Goal: Task Accomplishment & Management: Complete application form

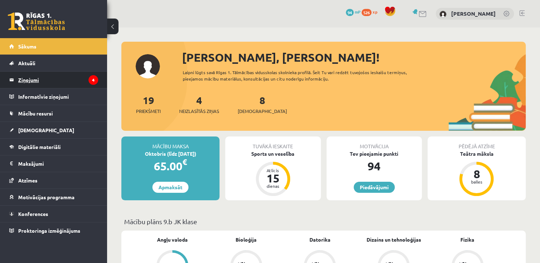
click at [65, 81] on legend "Ziņojumi 4" at bounding box center [58, 80] width 80 height 16
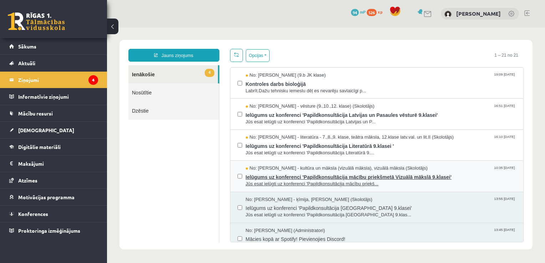
click at [251, 174] on span "Ielūgums uz konferenci 'Papildkonsultācija mācību priekšmetā Vizuālā mākslā 9.k…" at bounding box center [381, 176] width 271 height 9
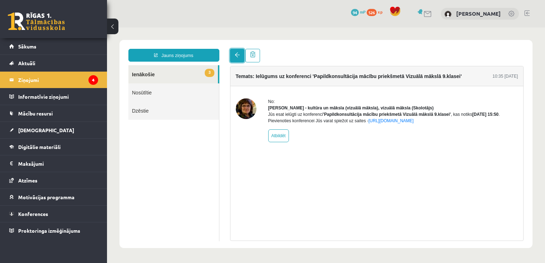
click at [237, 57] on span at bounding box center [237, 54] width 5 height 5
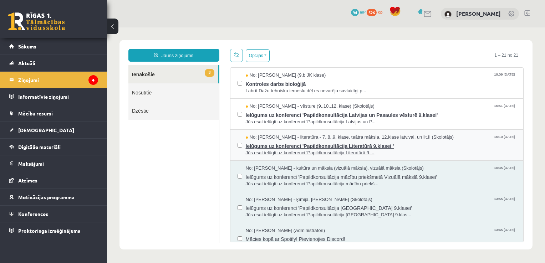
click at [259, 140] on span "No: Sandra Saulīte - literatūra - 7.,8.,9. klase, teātra māksla, 12.klase latv.…" at bounding box center [350, 137] width 208 height 7
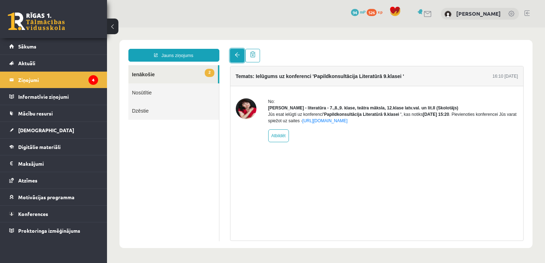
click at [237, 57] on span at bounding box center [237, 54] width 5 height 5
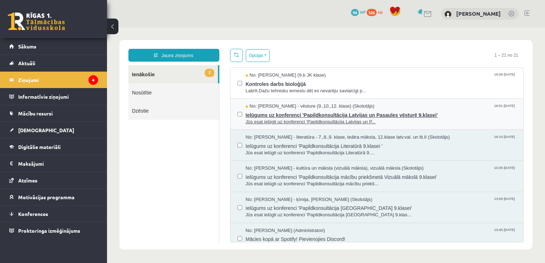
click at [260, 112] on span "Ielūgums uz konferenci 'Papildkonsultācija Latvijas un Pasaules vēsturē 9.klase…" at bounding box center [381, 114] width 271 height 9
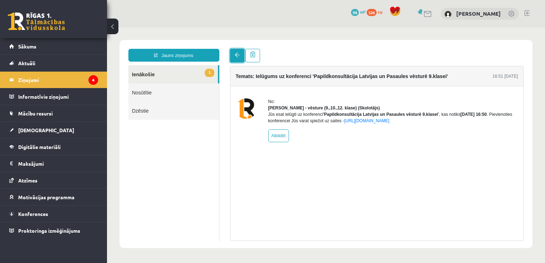
click at [233, 54] on link at bounding box center [237, 56] width 14 height 14
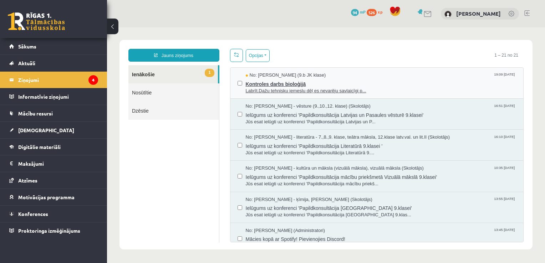
click at [260, 85] on span "Kontroles darbs bioloģijā" at bounding box center [381, 83] width 271 height 9
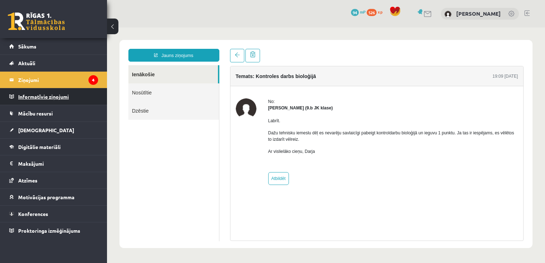
click at [64, 98] on legend "Informatīvie ziņojumi 0" at bounding box center [58, 97] width 80 height 16
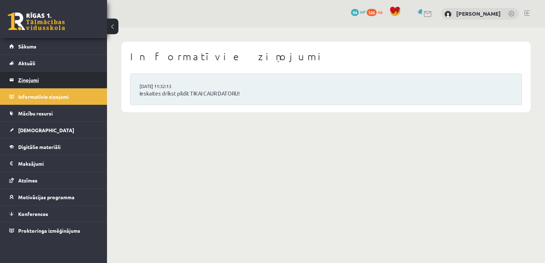
click at [61, 84] on legend "Ziņojumi 4" at bounding box center [58, 80] width 80 height 16
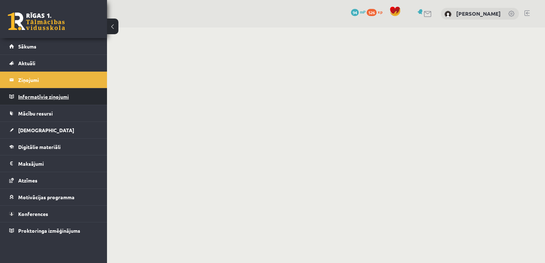
click at [57, 97] on legend "Informatīvie ziņojumi 0" at bounding box center [58, 97] width 80 height 16
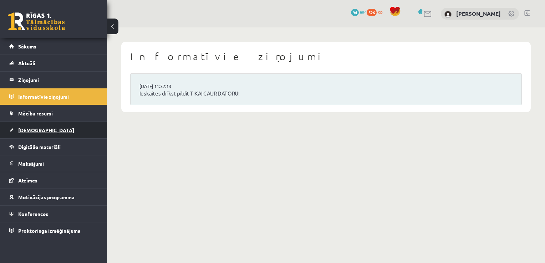
click at [49, 129] on link "[DEMOGRAPHIC_DATA]" at bounding box center [53, 130] width 89 height 16
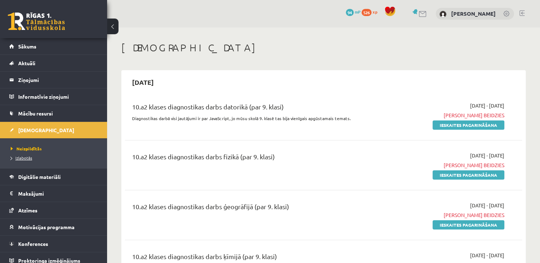
click at [22, 157] on span "Izlabotās" at bounding box center [21, 158] width 21 height 6
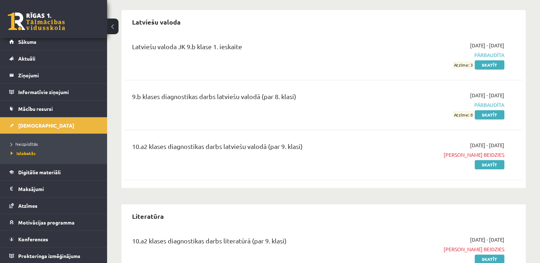
scroll to position [828, 0]
click at [488, 65] on link "Skatīt" at bounding box center [490, 64] width 30 height 9
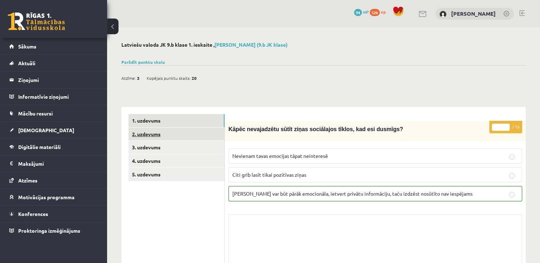
click at [207, 136] on link "2. uzdevums" at bounding box center [176, 134] width 96 height 13
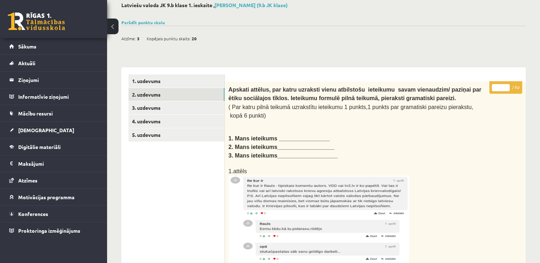
scroll to position [42, 0]
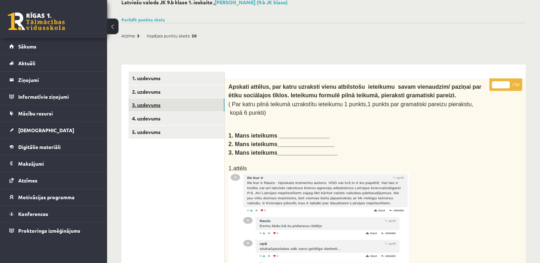
click at [210, 107] on link "3. uzdevums" at bounding box center [176, 105] width 96 height 13
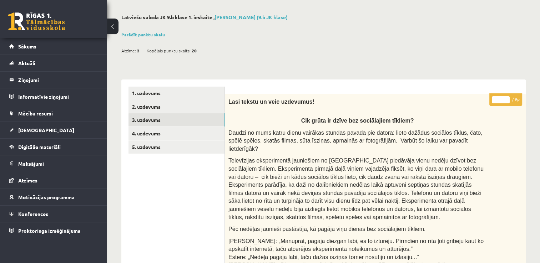
scroll to position [33, 0]
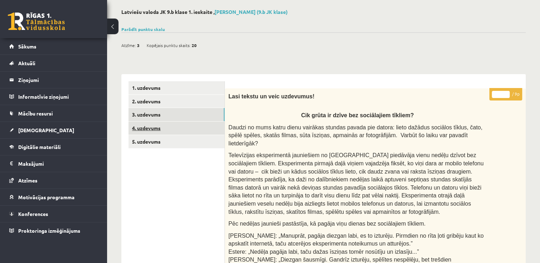
click at [191, 127] on link "4. uzdevums" at bounding box center [176, 128] width 96 height 13
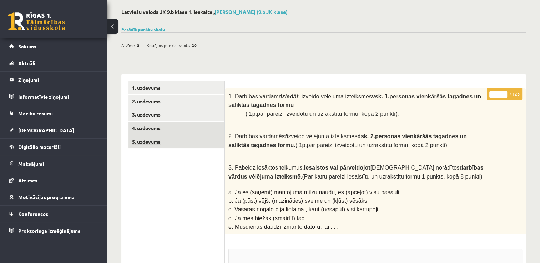
click at [187, 140] on link "5. uzdevums" at bounding box center [176, 141] width 96 height 13
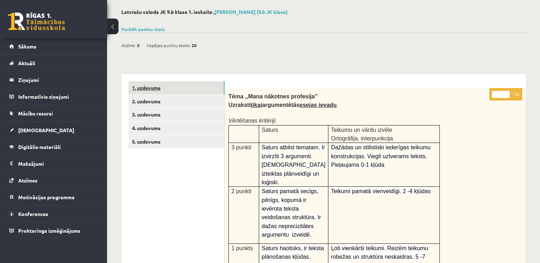
click at [170, 89] on link "1. uzdevums" at bounding box center [176, 87] width 96 height 13
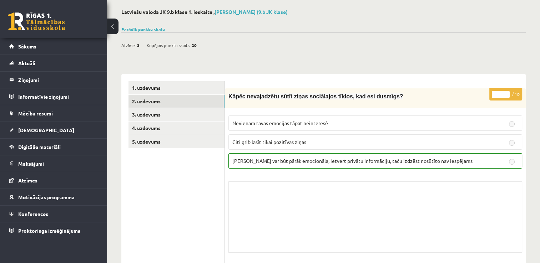
click at [196, 106] on link "2. uzdevums" at bounding box center [176, 101] width 96 height 13
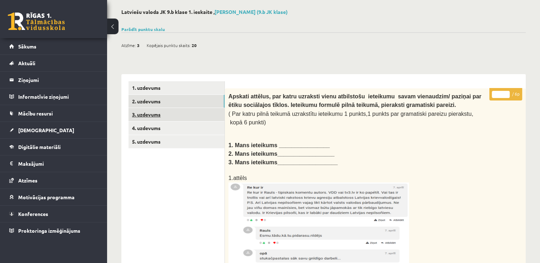
click at [194, 116] on link "3. uzdevums" at bounding box center [176, 114] width 96 height 13
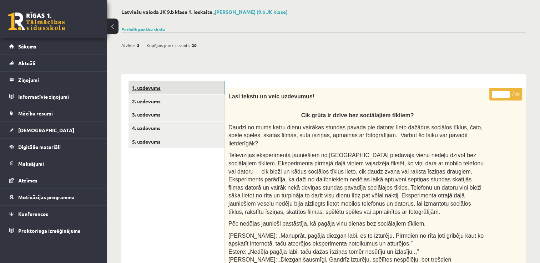
click at [197, 87] on link "1. uzdevums" at bounding box center [176, 87] width 96 height 13
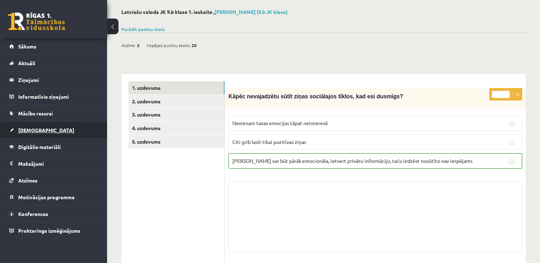
click at [37, 128] on span "[DEMOGRAPHIC_DATA]" at bounding box center [46, 130] width 56 height 6
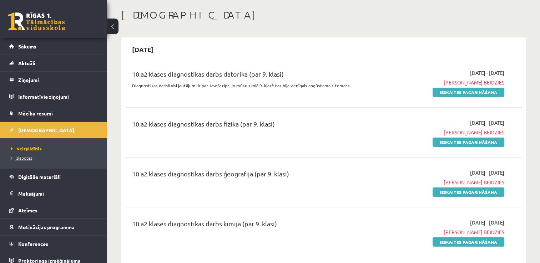
click at [28, 157] on span "Izlabotās" at bounding box center [21, 158] width 21 height 6
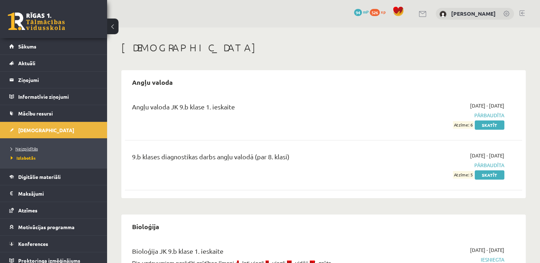
click at [29, 149] on span "Neizpildītās" at bounding box center [24, 149] width 27 height 6
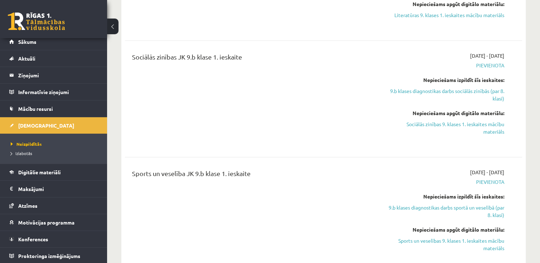
scroll to position [1128, 0]
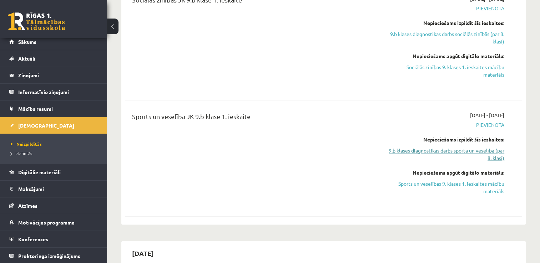
click at [439, 147] on link "9.b klases diagnostikas darbs sportā un veselībā (par 8. klasi)" at bounding box center [445, 154] width 117 height 15
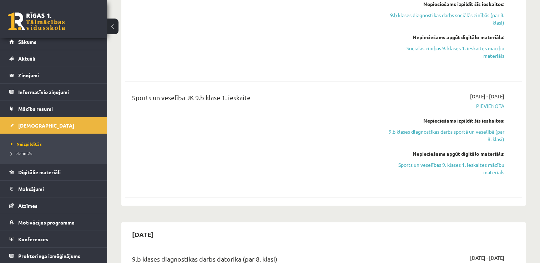
scroll to position [1049, 0]
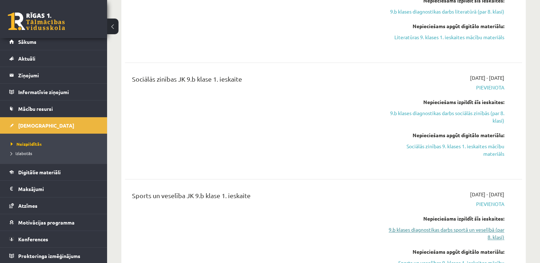
click at [492, 226] on link "9.b klases diagnostikas darbs sportā un veselībā (par 8. klasi)" at bounding box center [445, 233] width 117 height 15
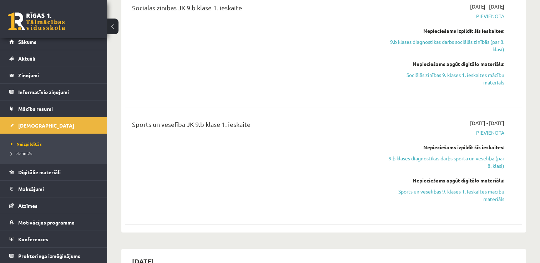
scroll to position [1138, 0]
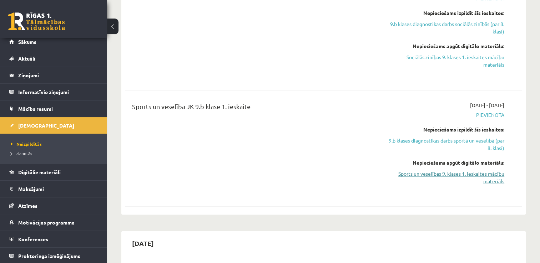
click at [492, 170] on link "Sports un veselības 9. klases 1. ieskaites mācību materiāls" at bounding box center [445, 177] width 117 height 15
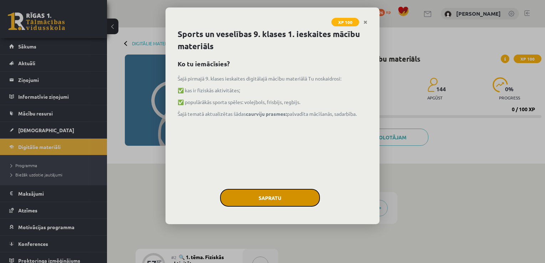
click at [253, 197] on button "Sapratu" at bounding box center [270, 198] width 100 height 18
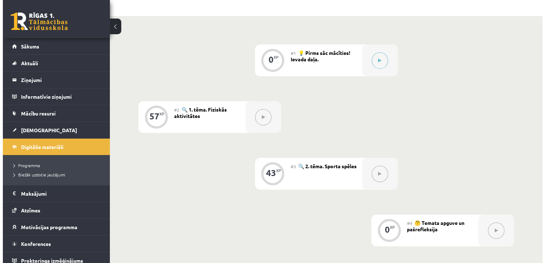
scroll to position [144, 0]
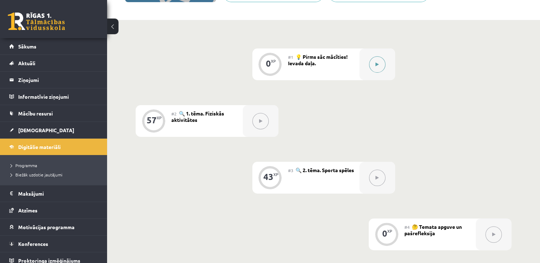
click at [383, 62] on button at bounding box center [377, 64] width 16 height 16
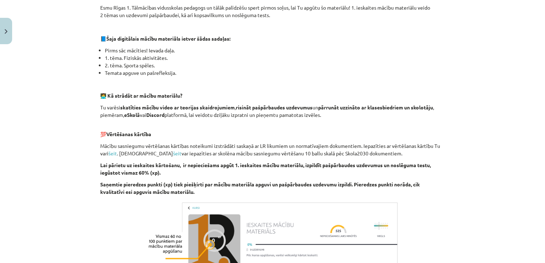
scroll to position [137, 0]
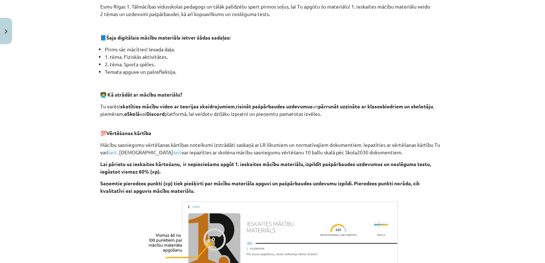
drag, startPoint x: 539, startPoint y: 149, endPoint x: 542, endPoint y: 160, distance: 11.1
click at [542, 160] on div "Mācību tēma: Sports un veselības 9. klases 1. ieskaites mācību materiāls #1 💡 P…" at bounding box center [272, 131] width 545 height 263
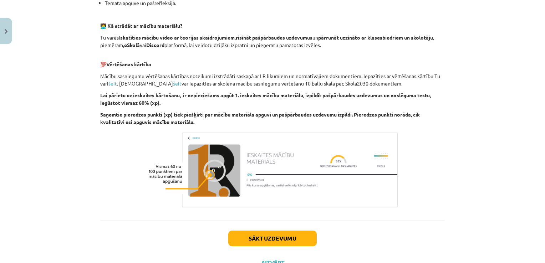
scroll to position [204, 0]
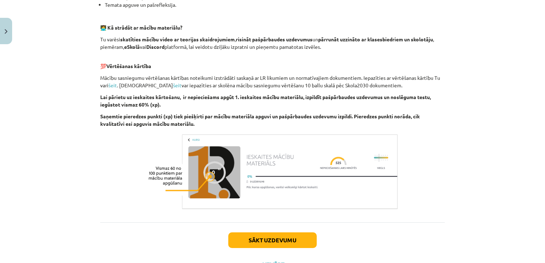
click at [520, 125] on div "Mācību tēma: Sports un veselības 9. klases 1. ieskaites mācību materiāls #1 💡 P…" at bounding box center [272, 131] width 545 height 263
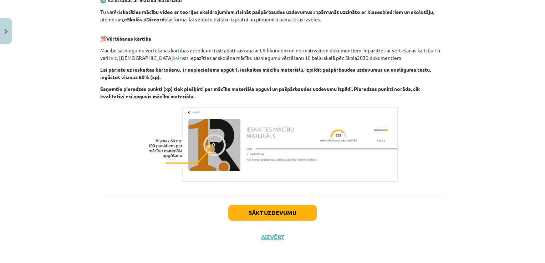
scroll to position [235, 0]
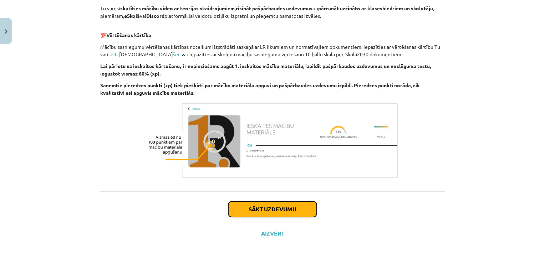
click at [284, 213] on button "Sākt uzdevumu" at bounding box center [272, 210] width 89 height 16
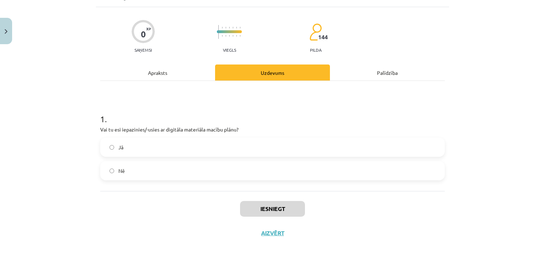
scroll to position [18, 0]
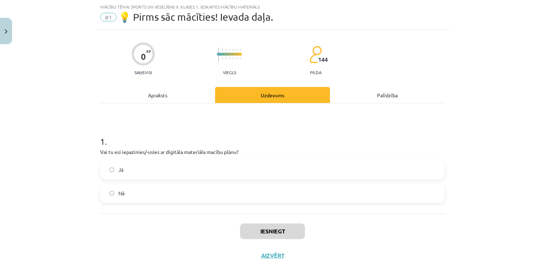
click at [243, 173] on label "Jā" at bounding box center [272, 170] width 343 height 18
click at [260, 227] on button "Iesniegt" at bounding box center [272, 232] width 65 height 16
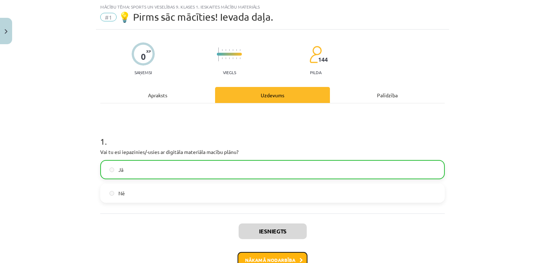
click at [296, 256] on button "Nākamā nodarbība" at bounding box center [273, 260] width 70 height 16
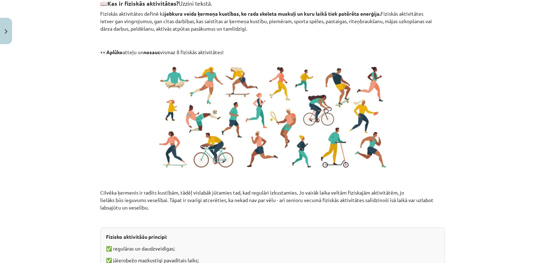
scroll to position [351, 0]
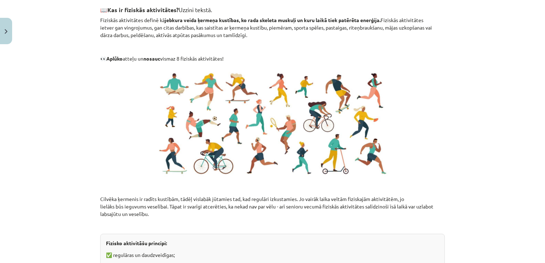
click at [301, 156] on img at bounding box center [272, 123] width 243 height 113
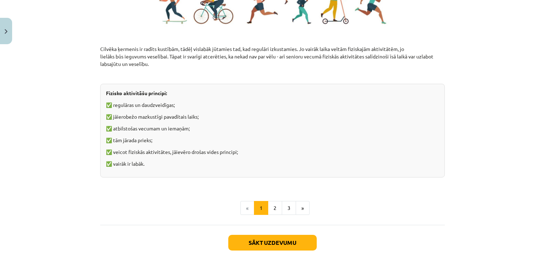
scroll to position [510, 0]
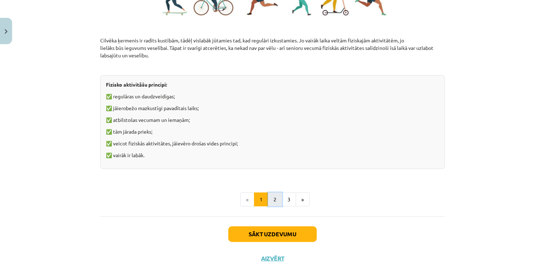
click at [272, 200] on button "2" at bounding box center [275, 200] width 14 height 14
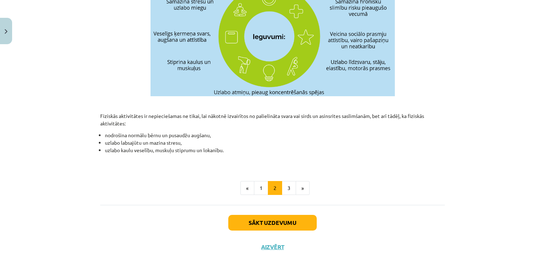
scroll to position [262, 0]
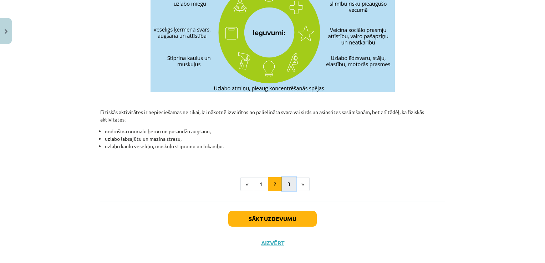
click at [290, 185] on button "3" at bounding box center [289, 184] width 14 height 14
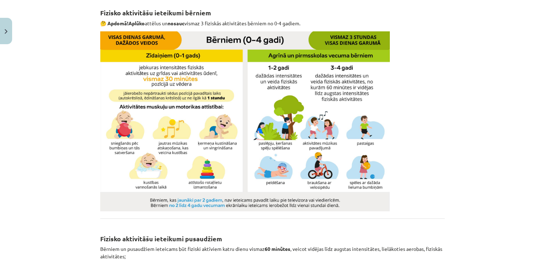
scroll to position [127, 0]
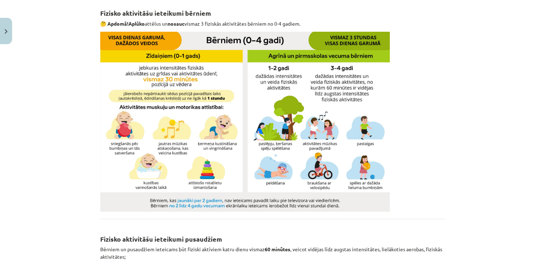
drag, startPoint x: 538, startPoint y: 77, endPoint x: 536, endPoint y: 99, distance: 21.1
click at [536, 99] on div "Mācību tēma: Sports un veselības 9. klases 1. ieskaites mācību materiāls #2 🔍 1…" at bounding box center [272, 131] width 545 height 263
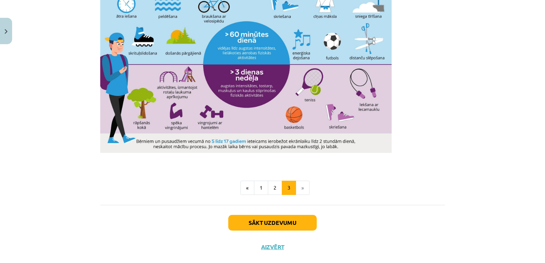
scroll to position [476, 0]
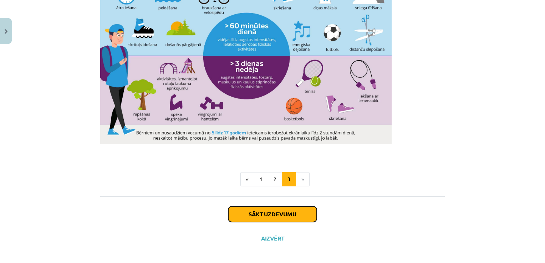
click at [285, 212] on button "Sākt uzdevumu" at bounding box center [272, 215] width 89 height 16
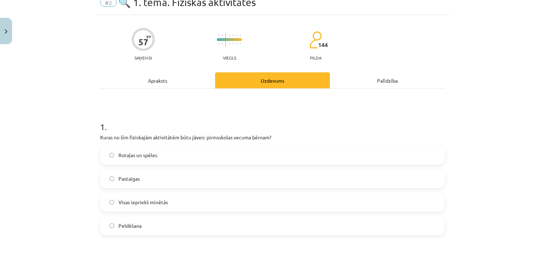
scroll to position [18, 0]
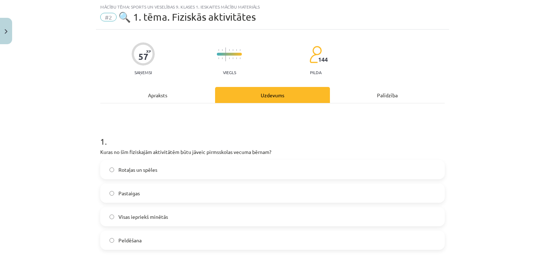
click at [285, 212] on label "Visas iepriekš minētās" at bounding box center [272, 217] width 343 height 18
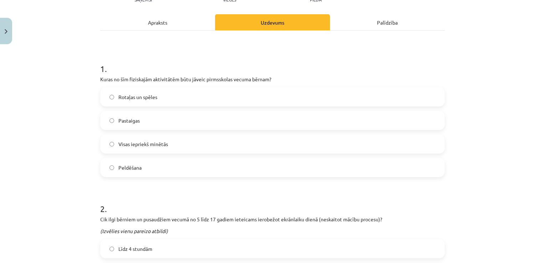
scroll to position [99, 0]
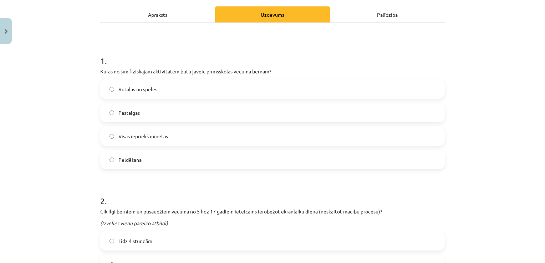
click at [238, 93] on label "Rotaļas un spēles" at bounding box center [272, 89] width 343 height 18
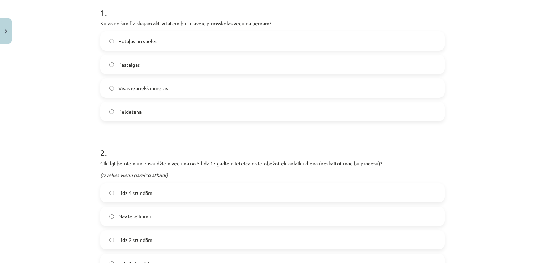
scroll to position [143, 0]
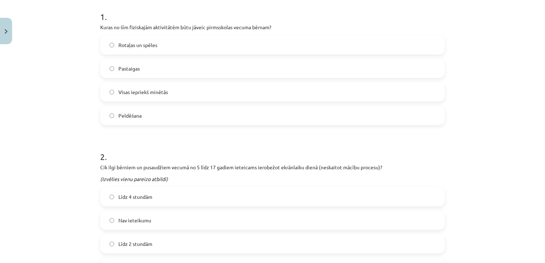
click at [299, 88] on label "Visas iepriekš minētās" at bounding box center [272, 92] width 343 height 18
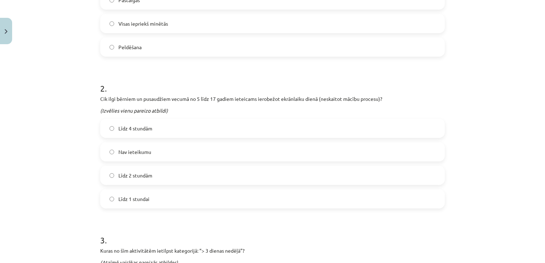
scroll to position [217, 0]
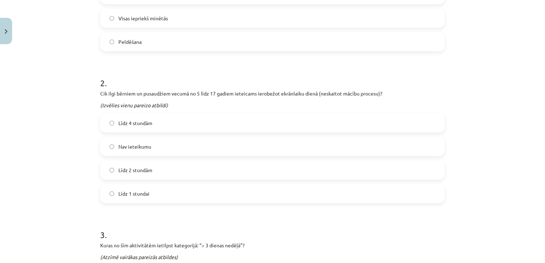
click at [407, 173] on label "Līdz 2 stundām" at bounding box center [272, 170] width 343 height 18
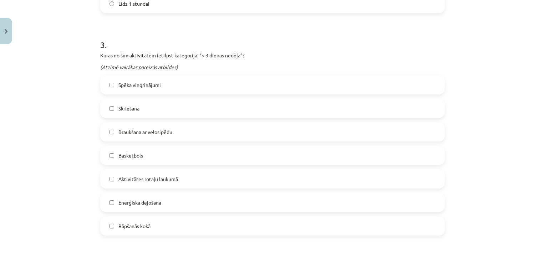
scroll to position [406, 0]
click at [168, 110] on label "Skriešana" at bounding box center [272, 110] width 343 height 18
click at [168, 128] on label "Braukšana ar velosipēdu" at bounding box center [272, 133] width 343 height 18
click at [161, 155] on label "Basketbols" at bounding box center [272, 157] width 343 height 18
click at [154, 198] on label "Enerģiska dejošana" at bounding box center [272, 204] width 343 height 18
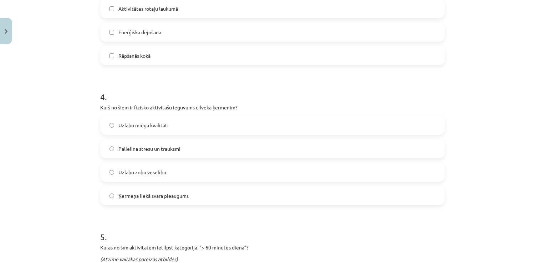
scroll to position [582, 0]
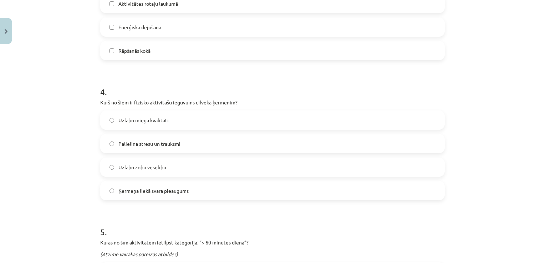
click at [187, 123] on label "Uzlabo miega kvalitāti" at bounding box center [272, 120] width 343 height 18
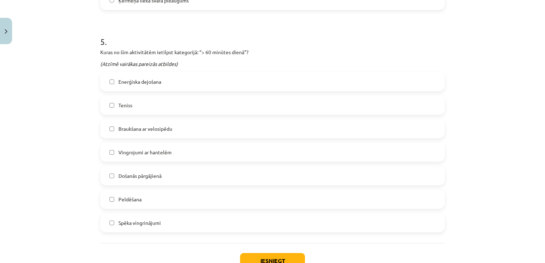
scroll to position [774, 0]
click at [172, 81] on label "Enerģiska dejošana" at bounding box center [272, 81] width 343 height 18
click at [172, 100] on label "Teniss" at bounding box center [272, 104] width 343 height 18
click at [176, 127] on label "Braukšana ar velosipēdu" at bounding box center [272, 128] width 343 height 18
click at [142, 202] on label "Peldēšana" at bounding box center [272, 199] width 343 height 18
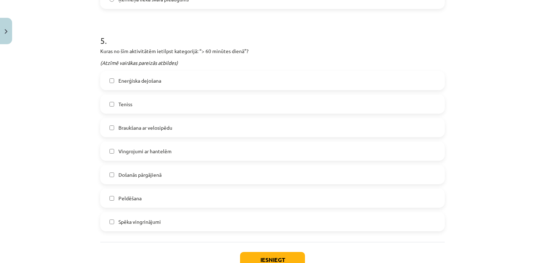
click at [156, 156] on label "Vingrojumi ar hantelēm" at bounding box center [272, 151] width 343 height 18
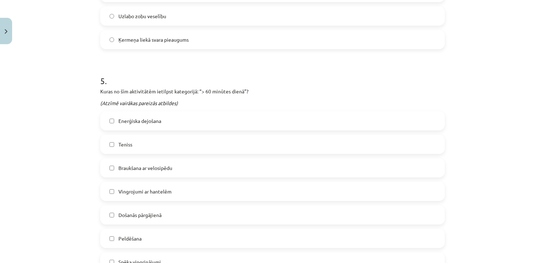
scroll to position [825, 0]
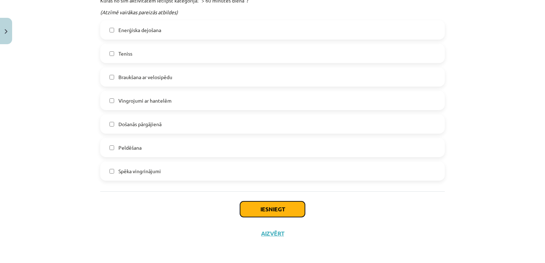
click at [299, 209] on button "Iesniegt" at bounding box center [272, 210] width 65 height 16
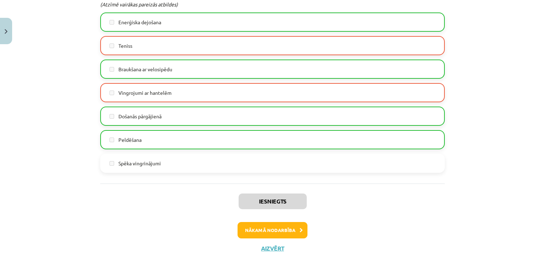
scroll to position [847, 0]
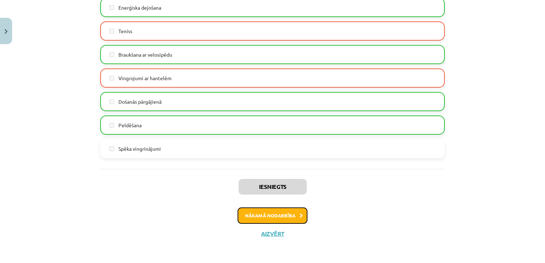
click at [281, 219] on button "Nākamā nodarbība" at bounding box center [273, 216] width 70 height 16
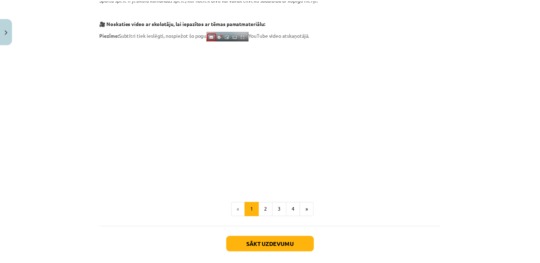
scroll to position [213, 0]
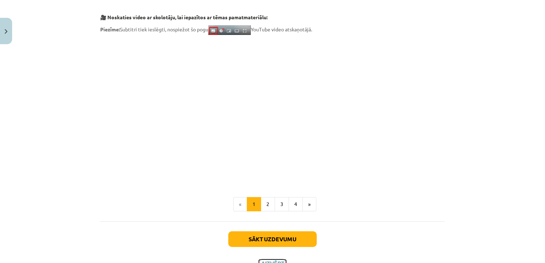
click at [267, 261] on button "Aizvērt" at bounding box center [272, 263] width 27 height 7
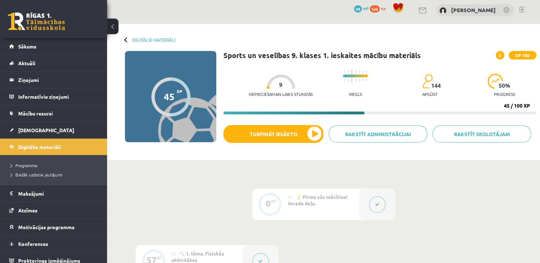
scroll to position [0, 0]
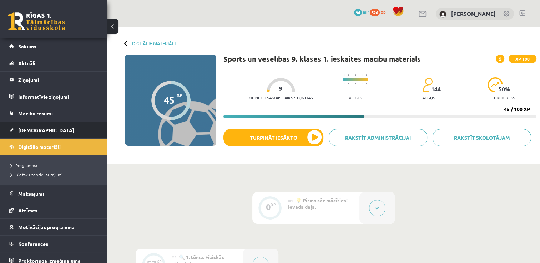
click at [37, 126] on link "[DEMOGRAPHIC_DATA]" at bounding box center [53, 130] width 89 height 16
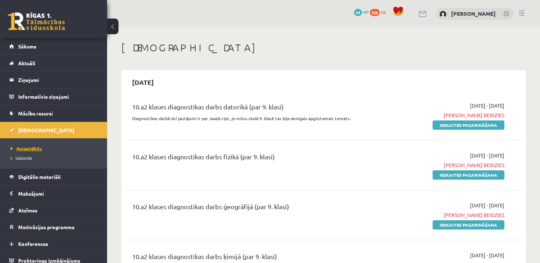
click at [30, 148] on span "Neizpildītās" at bounding box center [26, 149] width 31 height 6
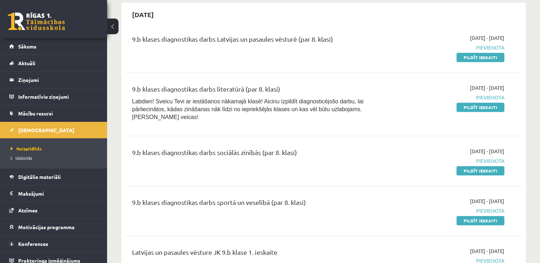
scroll to position [648, 0]
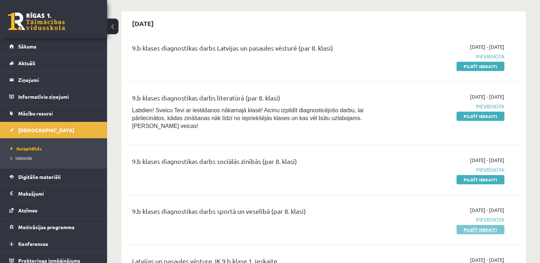
click at [475, 225] on link "Pildīt ieskaiti" at bounding box center [480, 229] width 48 height 9
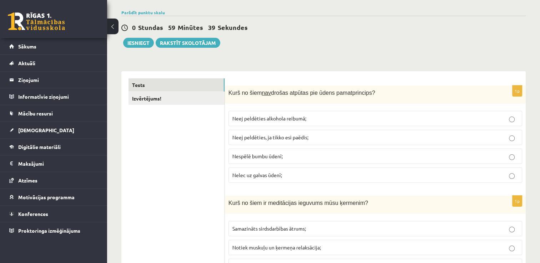
scroll to position [70, 0]
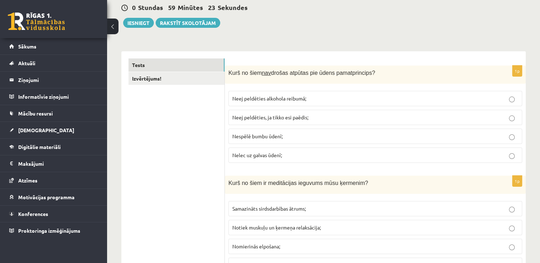
click at [332, 157] on p "Nelec uz galvas ūdenī;" at bounding box center [375, 155] width 286 height 7
click at [348, 105] on label "Neej peldēties alkohola reibumā;" at bounding box center [375, 98] width 294 height 15
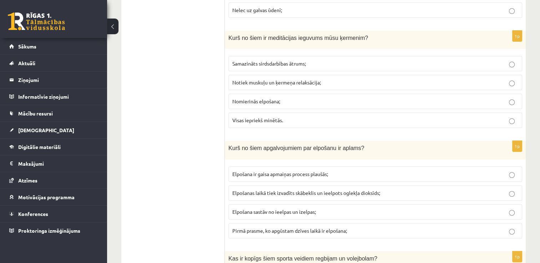
scroll to position [218, 0]
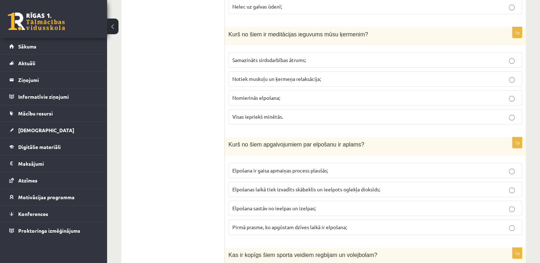
click at [448, 119] on p "Visas iepriekš minētās." at bounding box center [375, 116] width 286 height 7
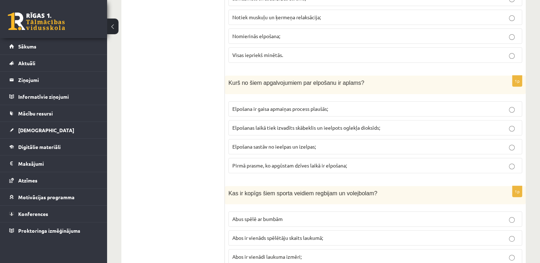
scroll to position [244, 0]
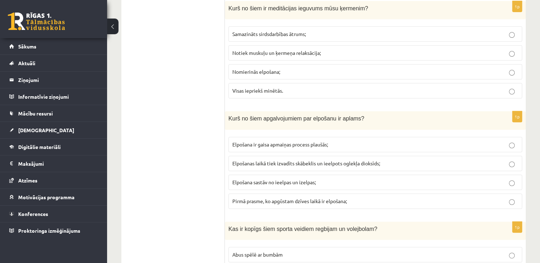
click at [458, 166] on label "Elpošanas laikā tiek izvadīts skābeklis un ieelpots oglekļa dioksīds;" at bounding box center [375, 163] width 294 height 15
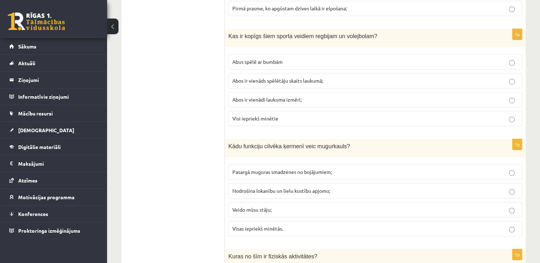
scroll to position [460, 0]
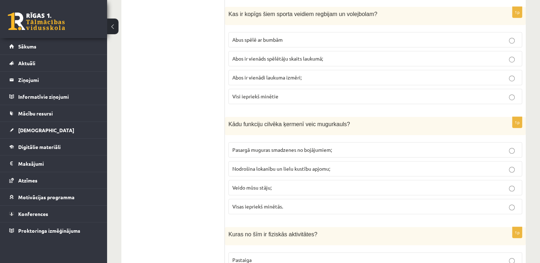
click at [514, 36] on p "Abus spēlē ar bumbām" at bounding box center [375, 39] width 286 height 7
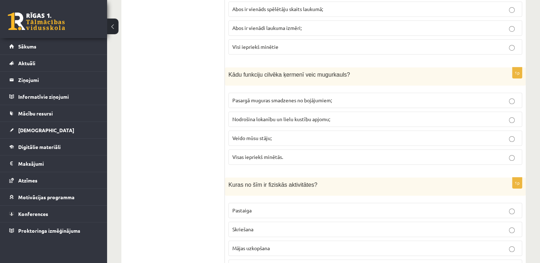
scroll to position [525, 0]
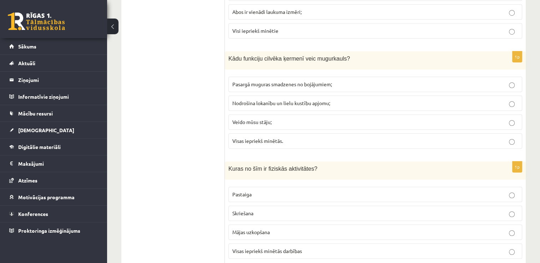
click at [482, 142] on label "Visas iepriekš minētās." at bounding box center [375, 140] width 294 height 15
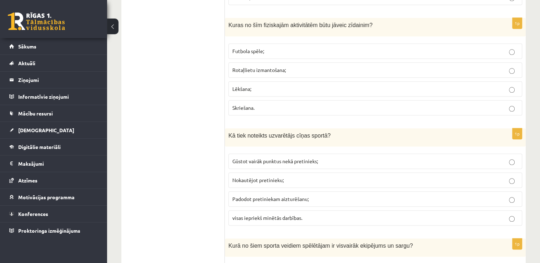
scroll to position [784, 0]
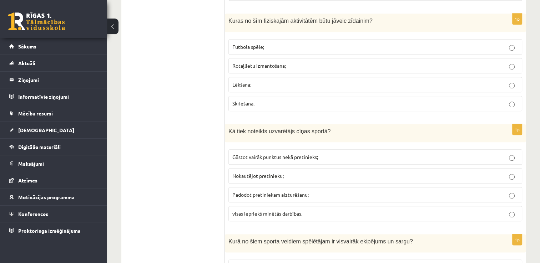
click at [508, 62] on p "Rotaļlietu izmantošana;" at bounding box center [375, 65] width 286 height 7
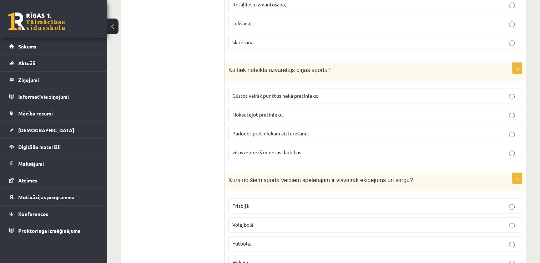
scroll to position [853, 0]
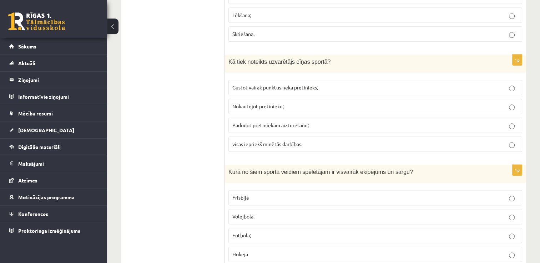
click at [514, 106] on label "Nokautējot pretinieku;" at bounding box center [375, 106] width 294 height 15
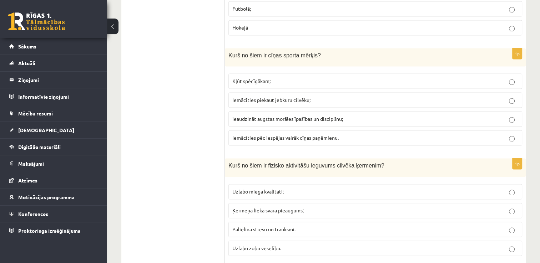
scroll to position [1084, 0]
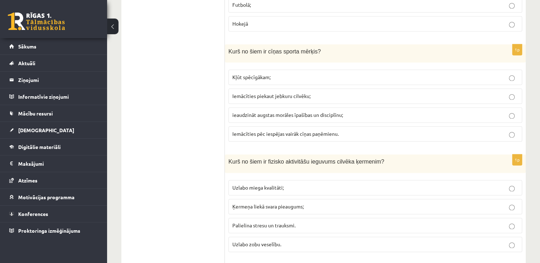
click at [515, 74] on p "Kļūt spēcīgākam;" at bounding box center [375, 77] width 286 height 7
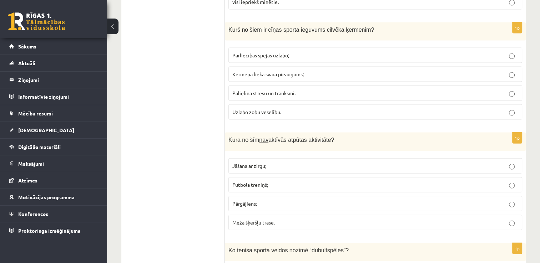
scroll to position [1552, 0]
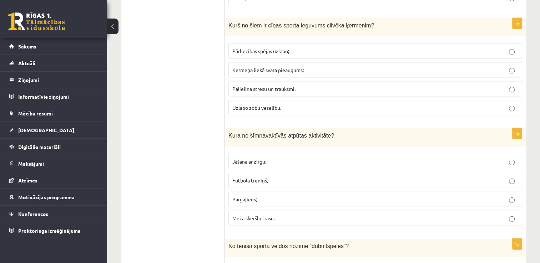
click at [508, 47] on p "Pārliecības spējas uzlabo;" at bounding box center [375, 50] width 286 height 7
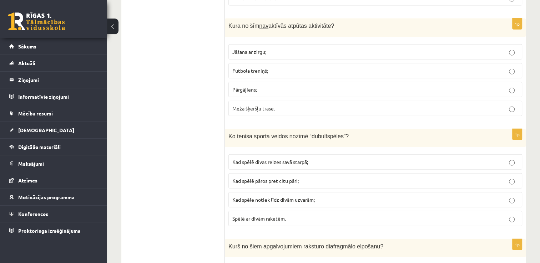
scroll to position [1654, 0]
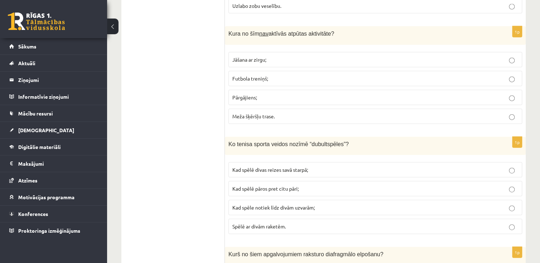
click at [508, 56] on p "Jāšana ar zirgu;" at bounding box center [375, 59] width 286 height 7
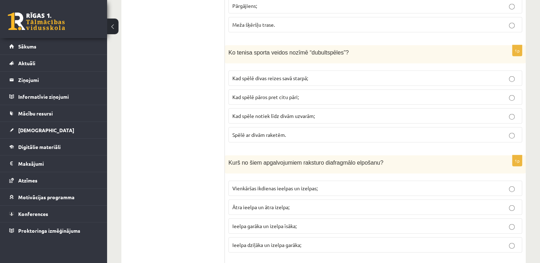
scroll to position [1753, 0]
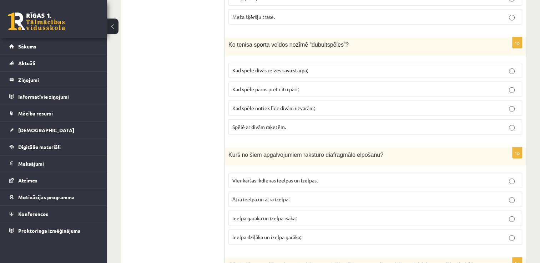
click at [513, 85] on label "Kad spēlē pāros pret citu pāri;" at bounding box center [375, 89] width 294 height 15
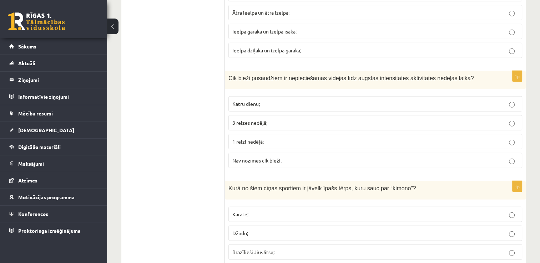
scroll to position [1944, 0]
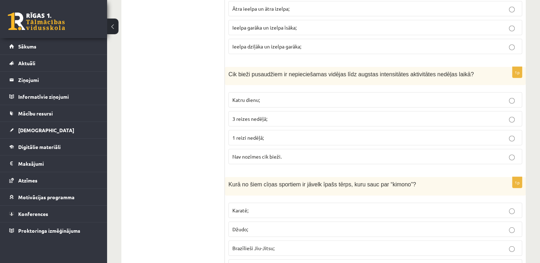
click at [511, 112] on label "3 reizes nedēļā;" at bounding box center [375, 118] width 294 height 15
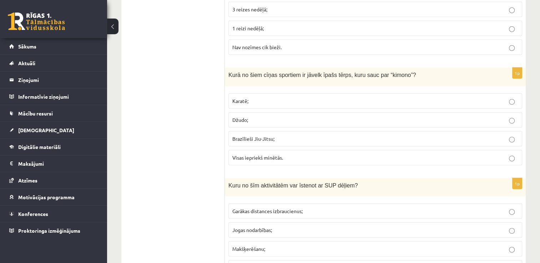
scroll to position [2062, 0]
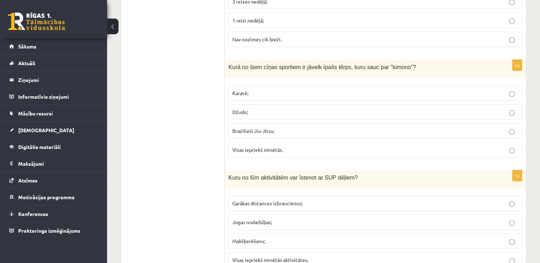
click at [468, 146] on p "Visas iepriekš minētās." at bounding box center [375, 149] width 286 height 7
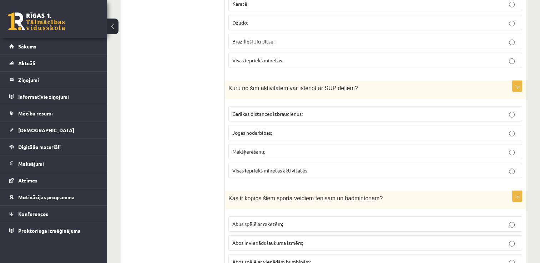
scroll to position [2155, 0]
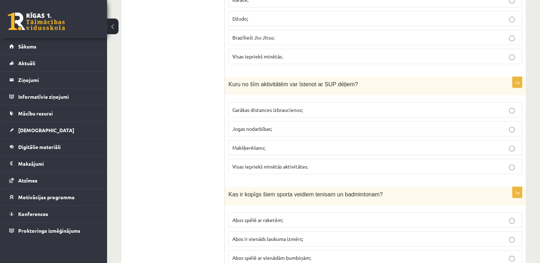
click at [492, 106] on p "Garākas distances izbraucienus;" at bounding box center [375, 109] width 286 height 7
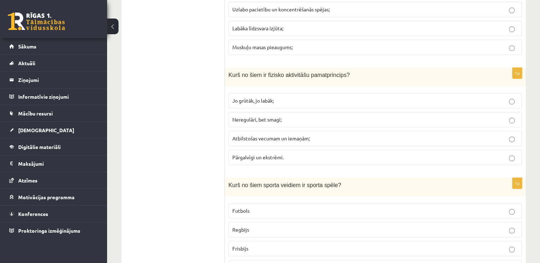
scroll to position [3179, 0]
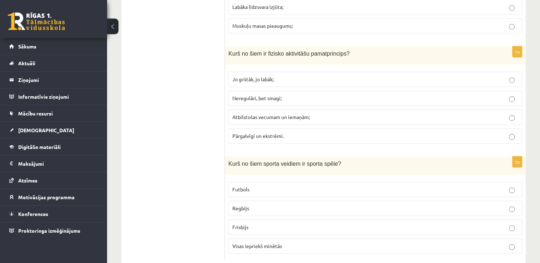
click at [413, 239] on label "Visas iepriekš minētās" at bounding box center [375, 246] width 294 height 15
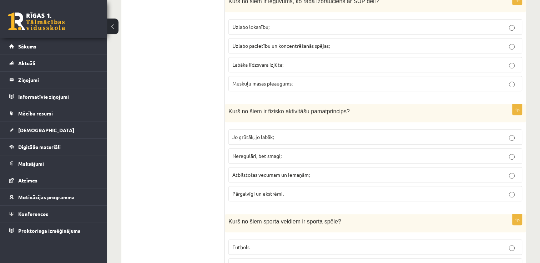
scroll to position [3118, 0]
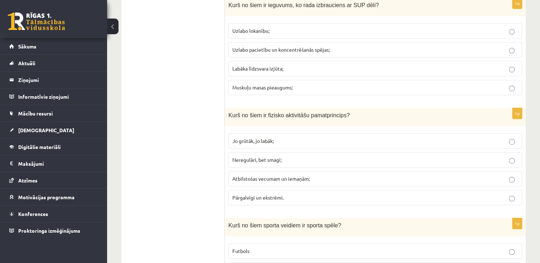
click at [448, 175] on p "Atbilstošas vecumam un iemaņām;" at bounding box center [375, 178] width 286 height 7
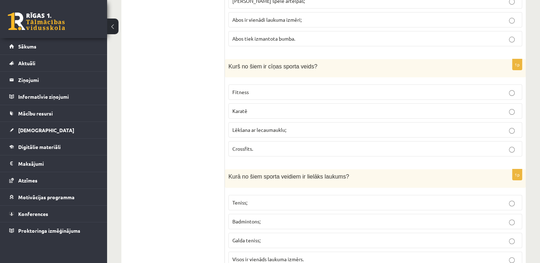
scroll to position [2839, 0]
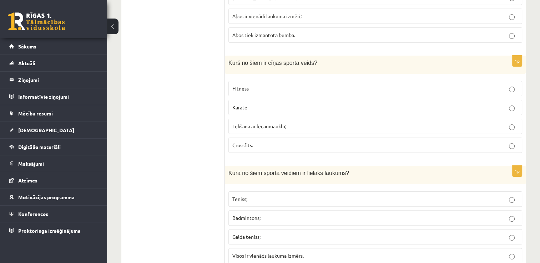
click at [384, 196] on p "Teniss;" at bounding box center [375, 199] width 286 height 7
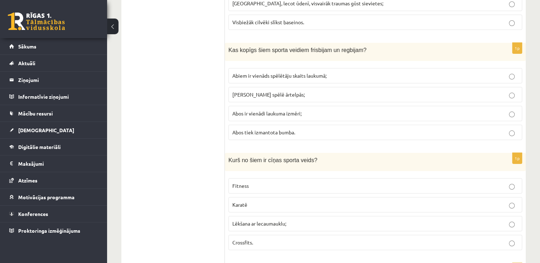
scroll to position [2730, 0]
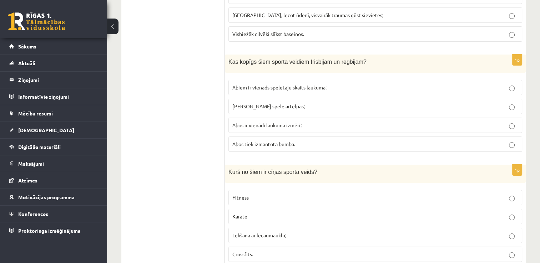
click at [389, 209] on label "Karatē" at bounding box center [375, 216] width 294 height 15
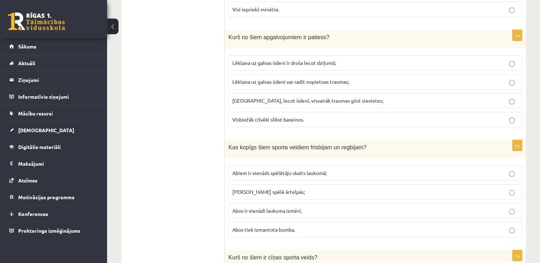
scroll to position [2636, 0]
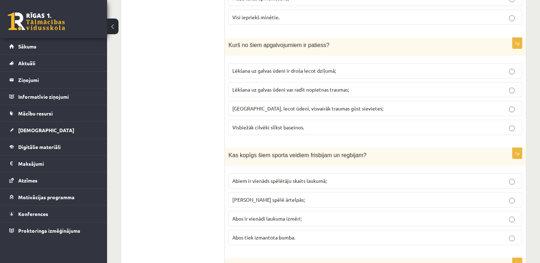
click at [498, 196] on p "Abus spēlē ārtelpās;" at bounding box center [375, 199] width 286 height 7
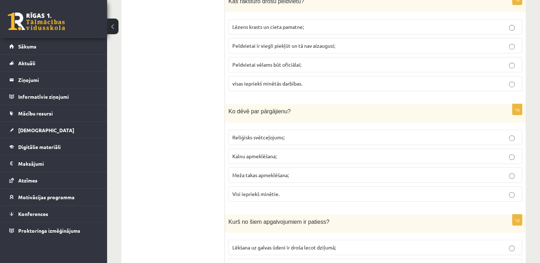
scroll to position [2419, 0]
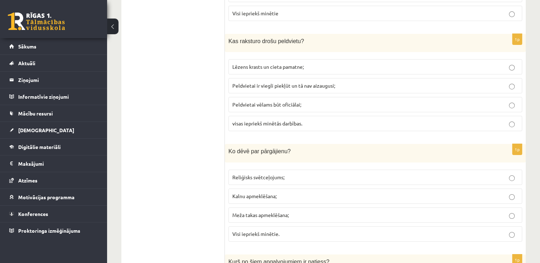
click at [473, 227] on label "Visi iepriekš minētie." at bounding box center [375, 234] width 294 height 15
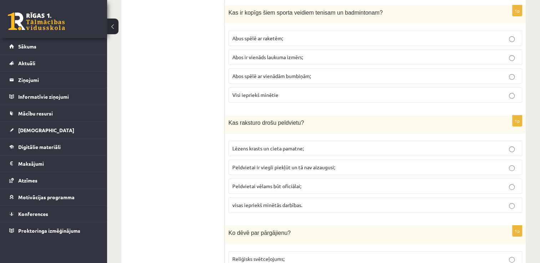
scroll to position [2334, 0]
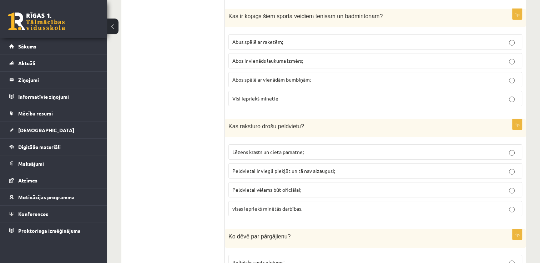
click at [471, 182] on label "Peldvietai vēlams būt oficiālai;" at bounding box center [375, 189] width 294 height 15
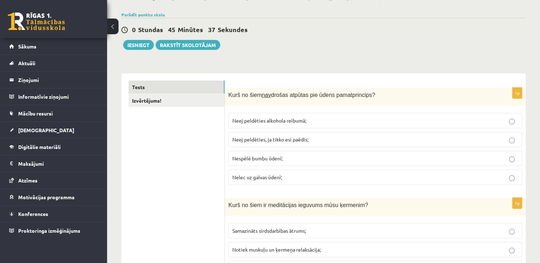
scroll to position [0, 0]
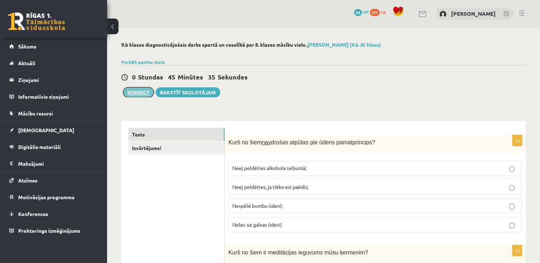
click at [138, 91] on button "Iesniegt" at bounding box center [138, 92] width 31 height 10
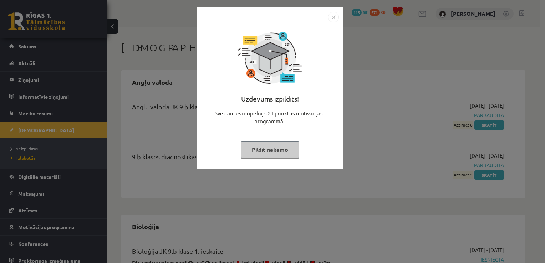
click at [270, 150] on button "Pildīt nākamo" at bounding box center [270, 150] width 59 height 16
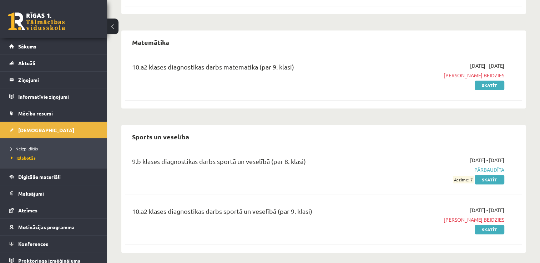
scroll to position [1095, 0]
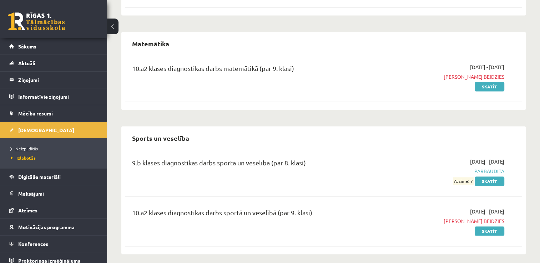
click at [31, 146] on span "Neizpildītās" at bounding box center [24, 149] width 27 height 6
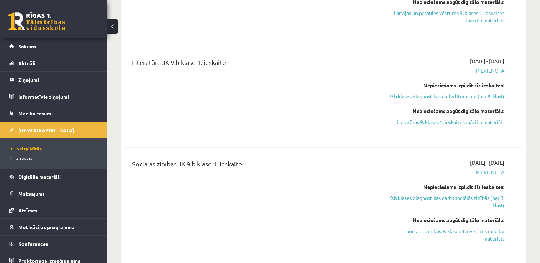
scroll to position [931, 0]
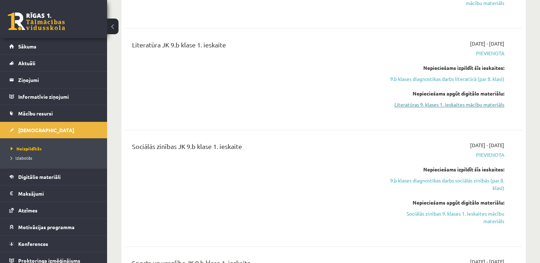
click at [481, 101] on link "Literatūras 9. klases 1. ieskaites mācību materiāls" at bounding box center [445, 104] width 117 height 7
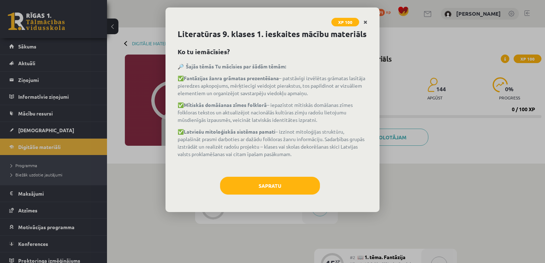
click at [367, 22] on icon "Close" at bounding box center [366, 22] width 4 height 5
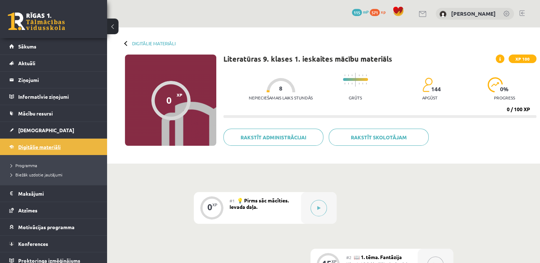
click at [33, 148] on span "Digitālie materiāli" at bounding box center [39, 147] width 42 height 6
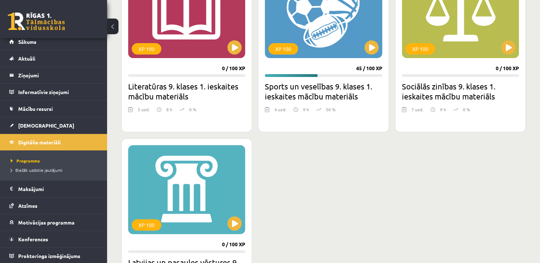
scroll to position [243, 0]
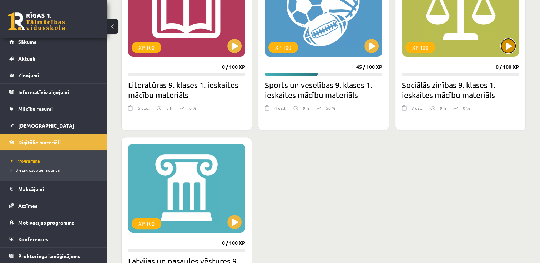
click at [511, 47] on button at bounding box center [508, 46] width 14 height 14
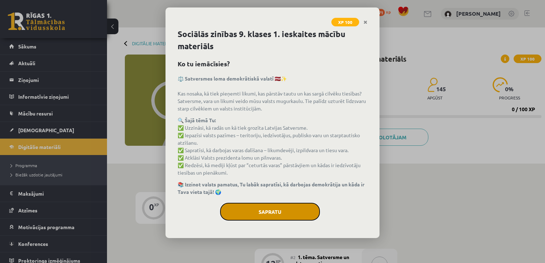
click at [298, 208] on button "Sapratu" at bounding box center [270, 212] width 100 height 18
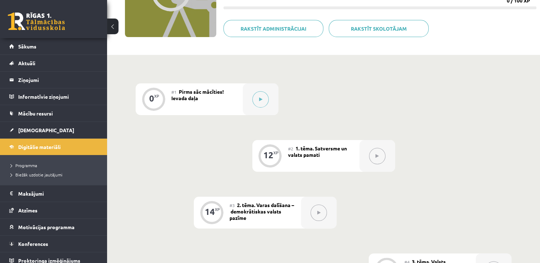
scroll to position [103, 0]
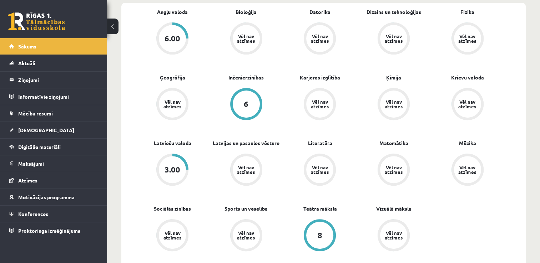
scroll to position [230, 0]
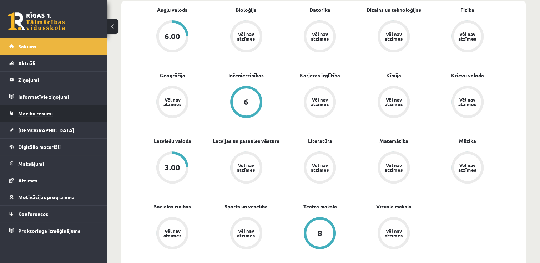
click at [33, 112] on span "Mācību resursi" at bounding box center [35, 113] width 35 height 6
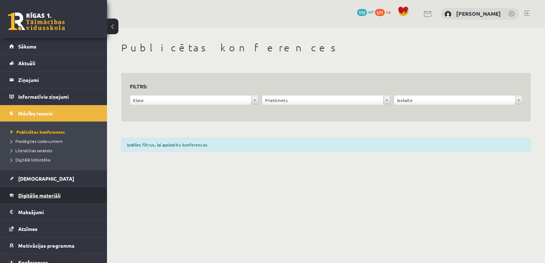
click at [21, 193] on span "Digitālie materiāli" at bounding box center [39, 195] width 42 height 6
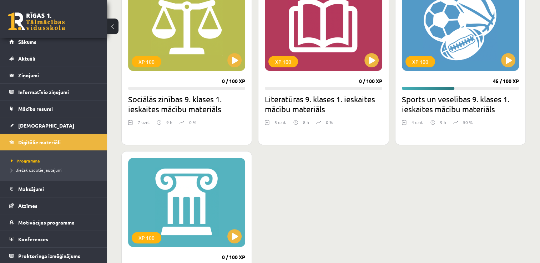
scroll to position [243, 0]
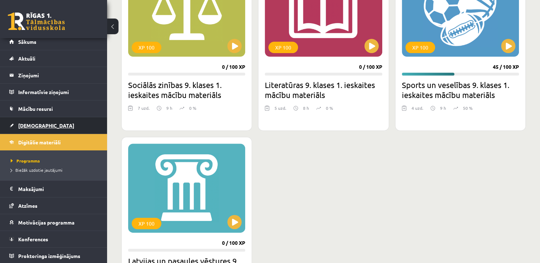
click at [62, 122] on link "[DEMOGRAPHIC_DATA]" at bounding box center [53, 125] width 89 height 16
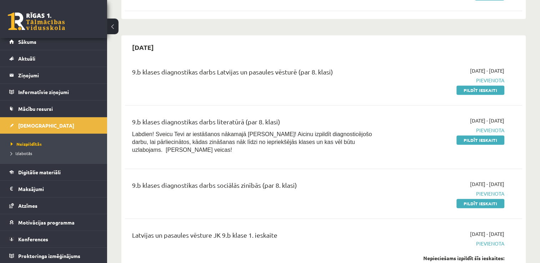
scroll to position [632, 0]
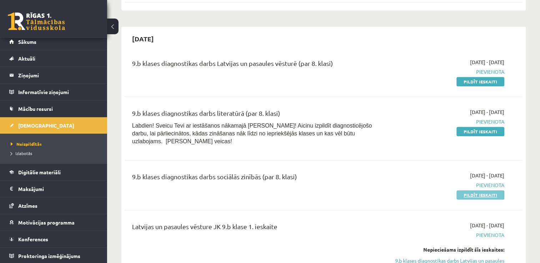
click at [474, 191] on link "Pildīt ieskaiti" at bounding box center [480, 195] width 48 height 9
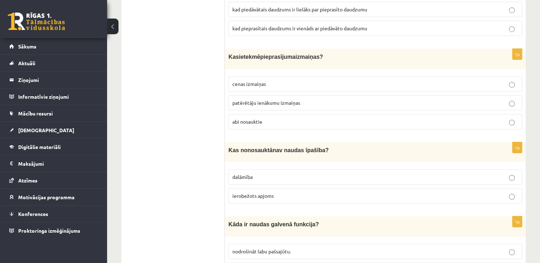
scroll to position [2534, 0]
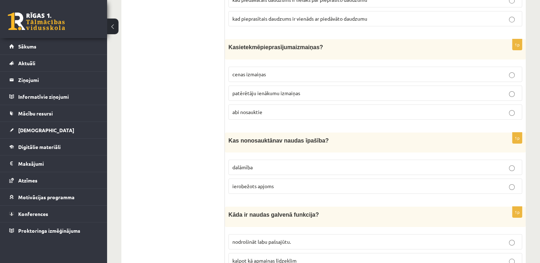
click at [410, 257] on p "kalpot kā apmaiņas līdzeklim" at bounding box center [375, 260] width 286 height 7
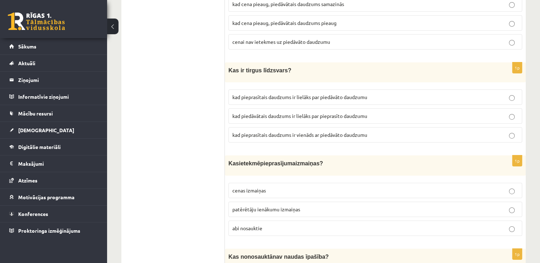
scroll to position [2411, 0]
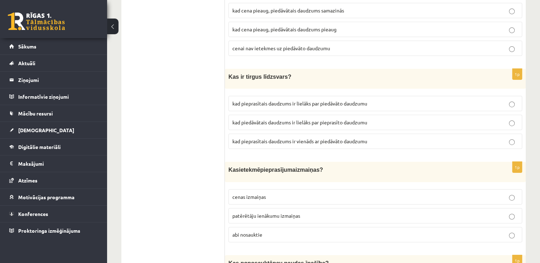
click at [491, 231] on p "abi nosauktie" at bounding box center [375, 234] width 286 height 7
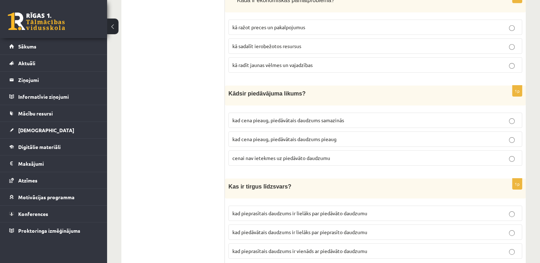
scroll to position [2314, 0]
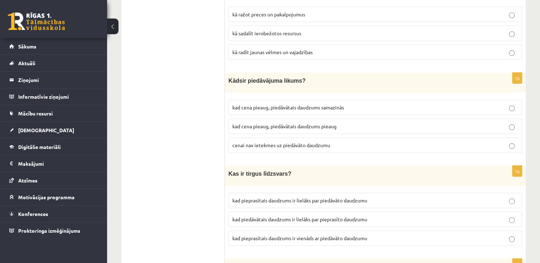
click at [413, 231] on label "kad pieprasītais daudzums ir vienāds ar piedāvāto daudzumu" at bounding box center [375, 238] width 294 height 15
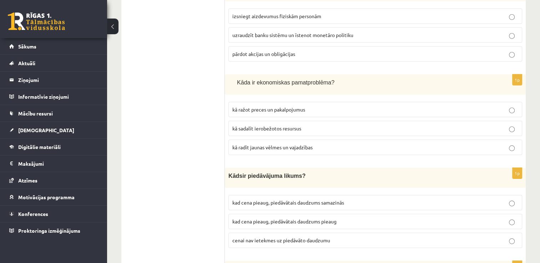
scroll to position [2222, 0]
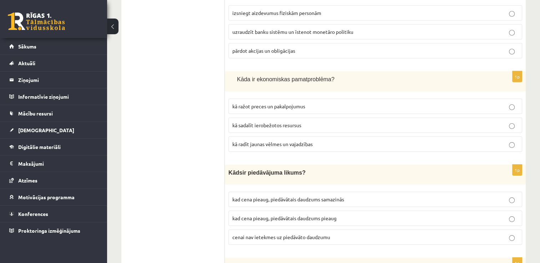
click at [507, 234] on p "cenai nav ietekmes uz piedāvāto daudzumu" at bounding box center [375, 237] width 286 height 7
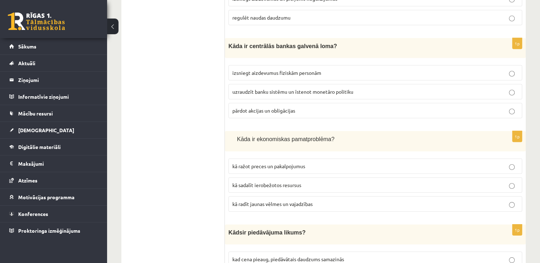
scroll to position [2120, 0]
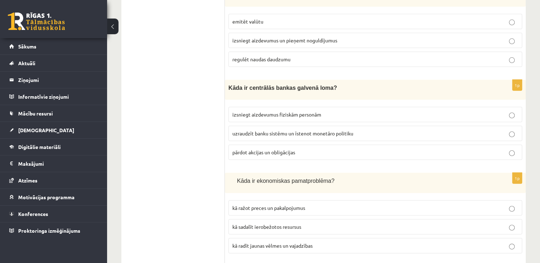
click at [472, 219] on label "kā sadalīt ierobežotos resursus" at bounding box center [375, 226] width 294 height 15
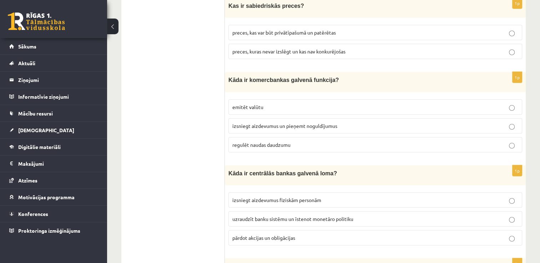
scroll to position [2041, 0]
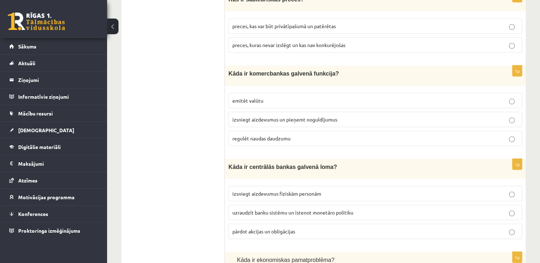
click at [459, 209] on p "uzraudzīt banku sistēmu un īstenot monetāro politiku" at bounding box center [375, 212] width 286 height 7
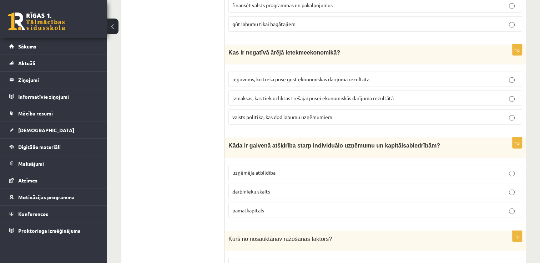
scroll to position [1692, 0]
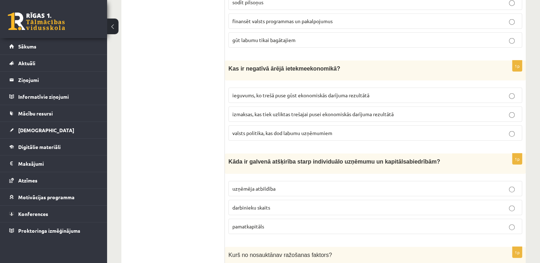
click at [443, 204] on p "darbinieku skaits" at bounding box center [375, 207] width 286 height 7
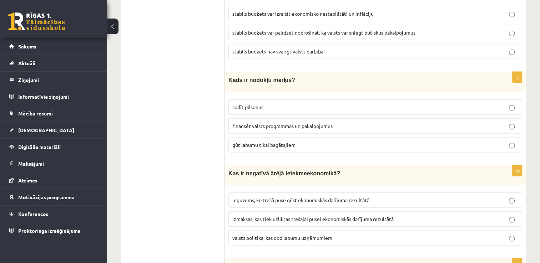
scroll to position [1583, 0]
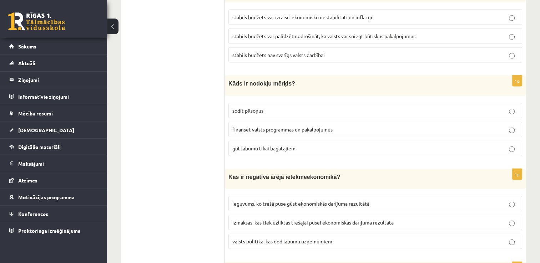
click at [476, 219] on p "izmaksas, kas tiek uzliktas trešajai pusei ekonomiskās darījuma rezultātā" at bounding box center [375, 222] width 286 height 7
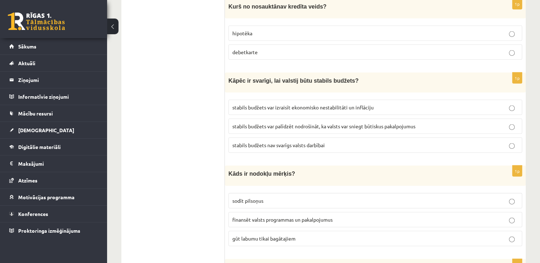
scroll to position [1490, 0]
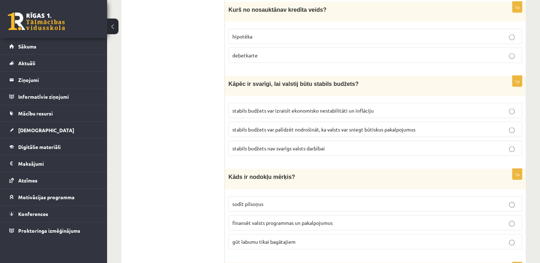
click at [404, 219] on p "finansēt valsts programmas un pakalpojumus" at bounding box center [375, 222] width 286 height 7
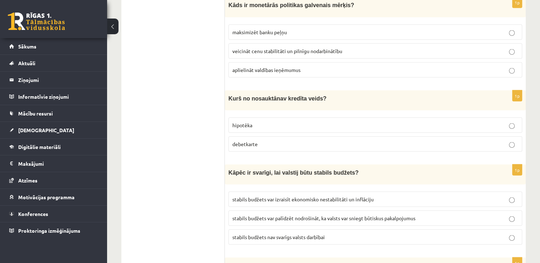
scroll to position [1404, 0]
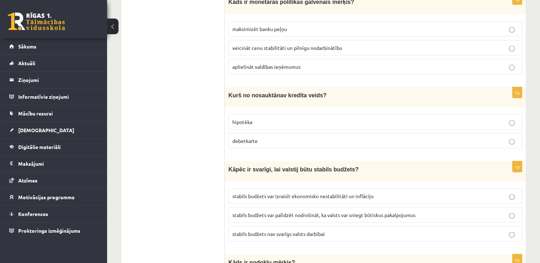
click at [451, 212] on p "stabils budžets var palīdzēt nodrošināt, ka valsts var sniegt būtiskus pakalpoj…" at bounding box center [375, 215] width 286 height 7
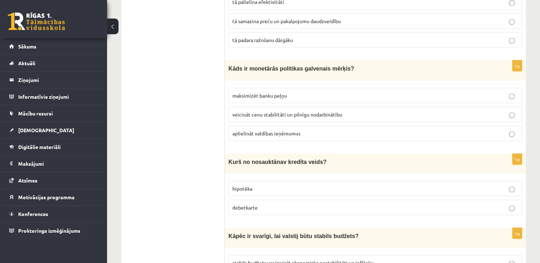
scroll to position [1331, 0]
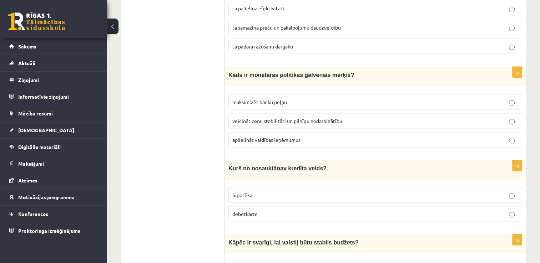
click at [484, 210] on p "debetkarte" at bounding box center [375, 213] width 286 height 7
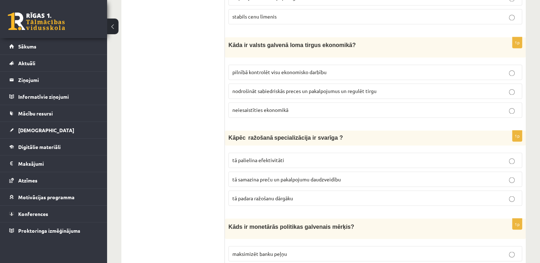
scroll to position [1164, 0]
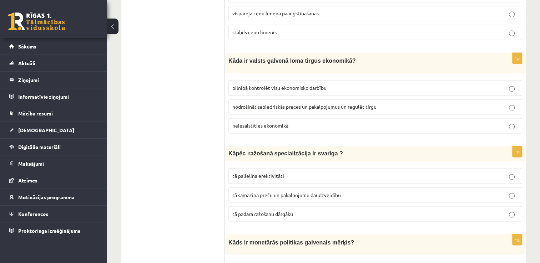
click at [435, 171] on fieldset "tā palielina efektivitāti tā samazina preču un pakalpojumu daudzveidību tā pada…" at bounding box center [375, 194] width 294 height 59
click at [461, 168] on label "tā palielina efektivitāti" at bounding box center [375, 175] width 294 height 15
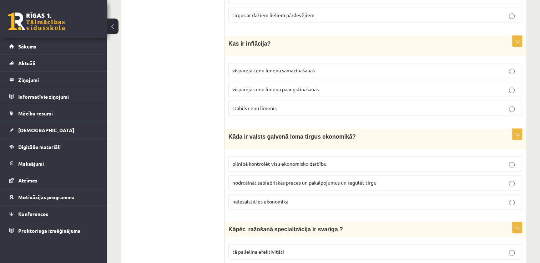
scroll to position [1094, 0]
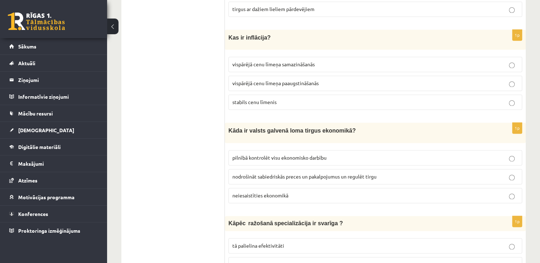
click at [513, 192] on p "neiesaistīties ekonomikā" at bounding box center [375, 195] width 286 height 7
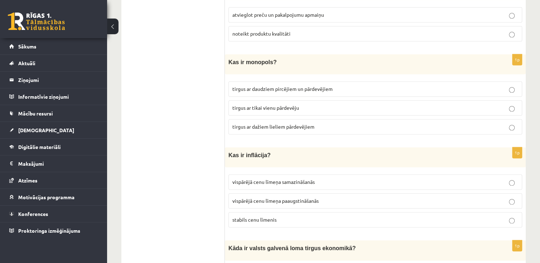
scroll to position [979, 0]
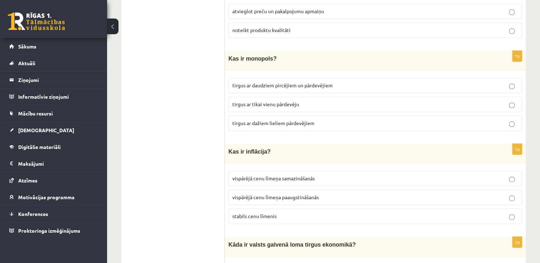
click at [392, 194] on p "vispārējā cenu līmeņa paaugstināšanās" at bounding box center [375, 197] width 286 height 7
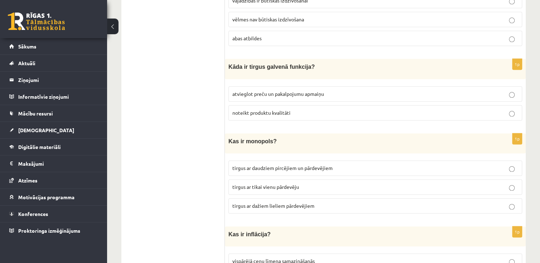
scroll to position [894, 0]
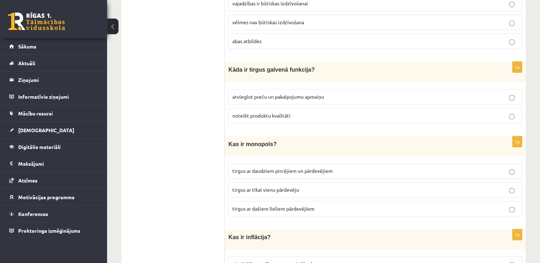
click at [400, 187] on fieldset "tirgus ar daudziem pircējiem un pārdevējiem tirgus ar tikai vienu pārdevēju tir…" at bounding box center [375, 189] width 294 height 59
click at [398, 182] on label "tirgus ar tikai vienu pārdevēju" at bounding box center [375, 189] width 294 height 15
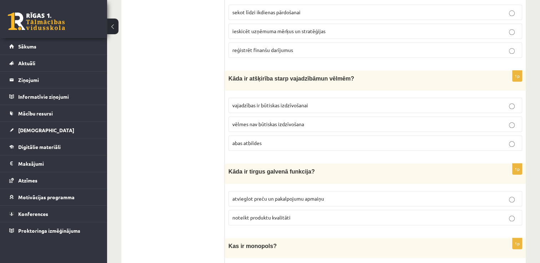
scroll to position [788, 0]
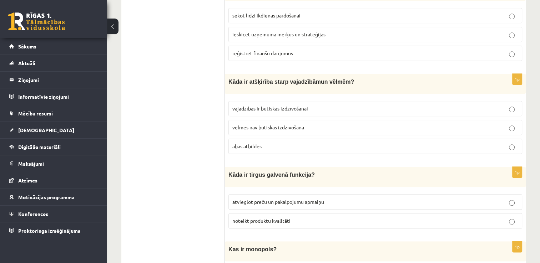
click at [438, 216] on label "noteikt produktu kvalitāti" at bounding box center [375, 220] width 294 height 15
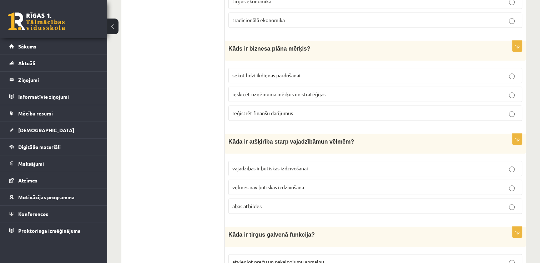
scroll to position [722, 0]
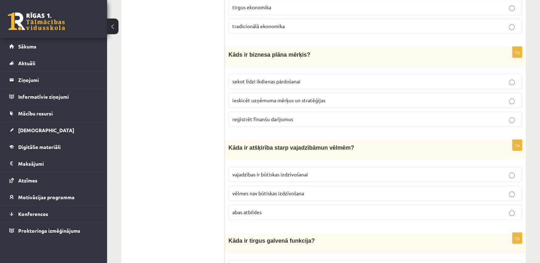
click at [427, 171] on p "vajadzības ir būtiskas izdzīvošanai" at bounding box center [375, 174] width 286 height 7
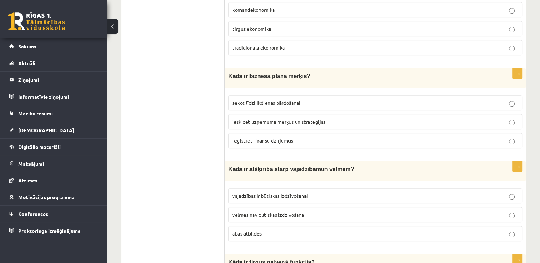
click at [365, 230] on p "abas atbildes" at bounding box center [375, 233] width 286 height 7
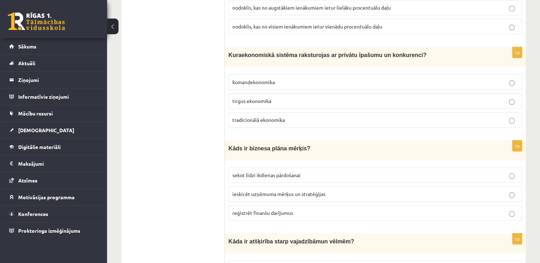
scroll to position [625, 0]
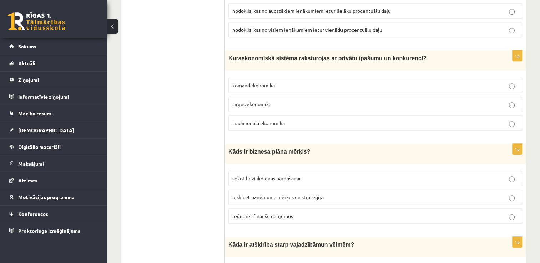
click at [396, 194] on p "ieskicēt uzņēmuma mērķus un stratēģijas" at bounding box center [375, 197] width 286 height 7
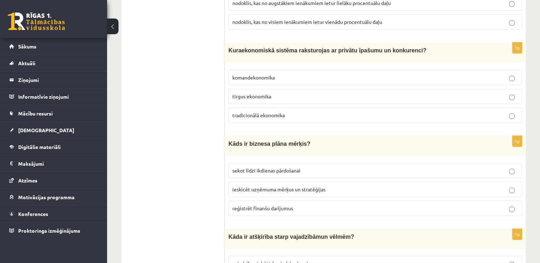
scroll to position [624, 0]
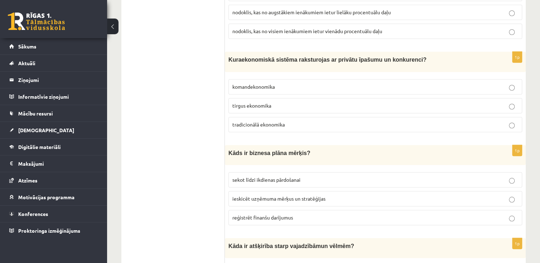
click at [434, 102] on p "tirgus ekonomika" at bounding box center [375, 105] width 286 height 7
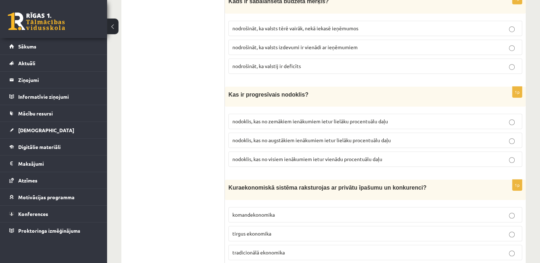
scroll to position [493, 0]
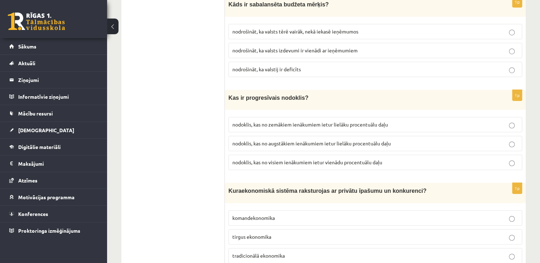
click at [513, 155] on label "nodoklis, kas no visiem ienākumiem ietur vienādu procentuālu daļu" at bounding box center [375, 162] width 294 height 15
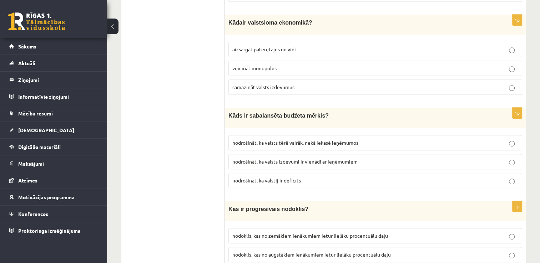
scroll to position [378, 0]
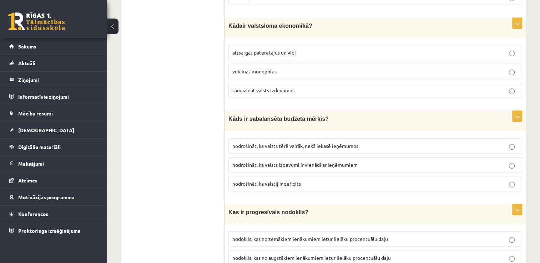
click at [510, 164] on label "nodrošināt, ka valsts izdevumi ir vienādi ar ieņēmumiem" at bounding box center [375, 164] width 294 height 15
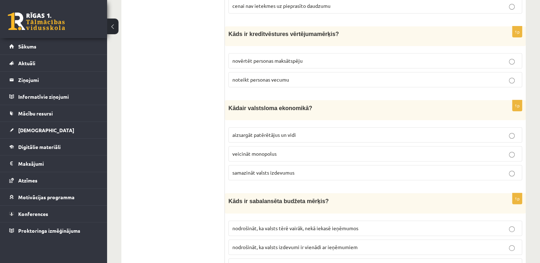
scroll to position [292, 0]
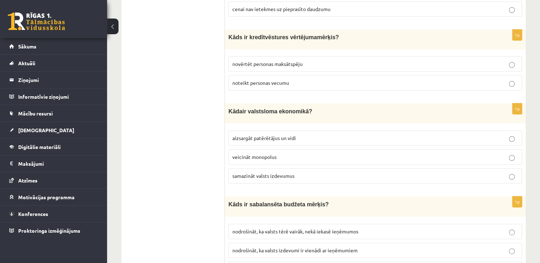
click at [387, 135] on p "aizsargāt patērētājus un vidi" at bounding box center [375, 138] width 286 height 7
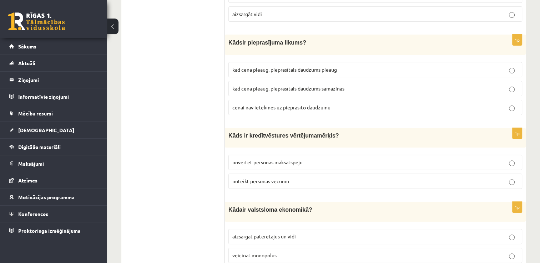
scroll to position [191, 0]
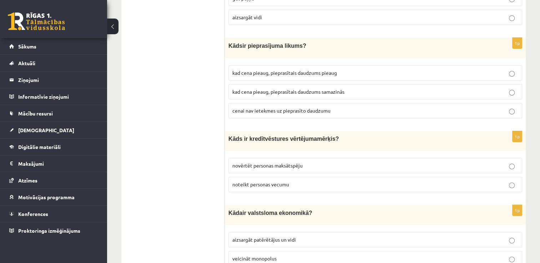
click at [397, 162] on p "novērtēt personas maksātspēju" at bounding box center [375, 165] width 286 height 7
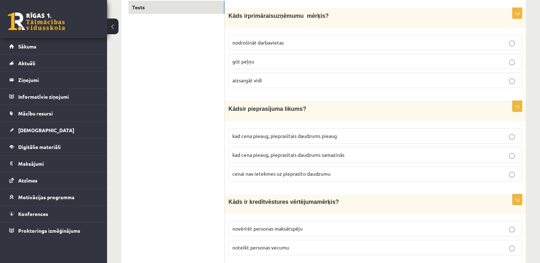
scroll to position [124, 0]
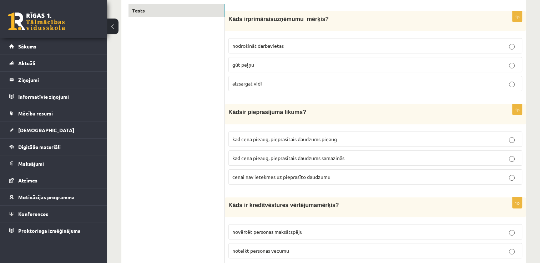
click at [494, 175] on p "cenai nav ietekmes uz pieprasīto daudzumu" at bounding box center [375, 176] width 286 height 7
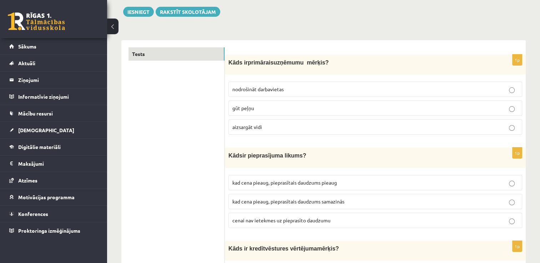
scroll to position [77, 0]
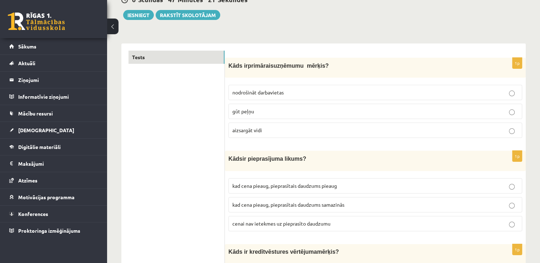
click at [348, 90] on p "nodrošināt darbavietas" at bounding box center [375, 92] width 286 height 7
click at [143, 14] on button "Iesniegt" at bounding box center [138, 15] width 31 height 10
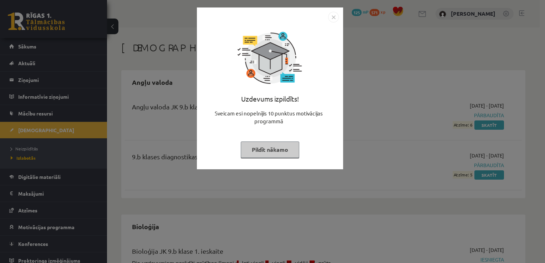
click at [283, 150] on button "Pildīt nākamo" at bounding box center [270, 150] width 59 height 16
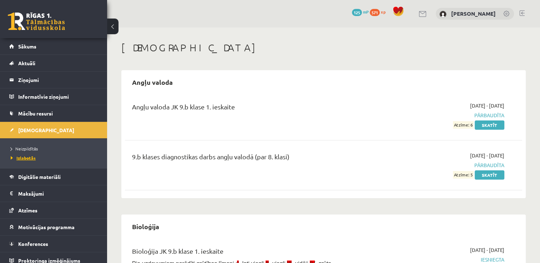
click at [28, 157] on span "Izlabotās" at bounding box center [23, 158] width 25 height 6
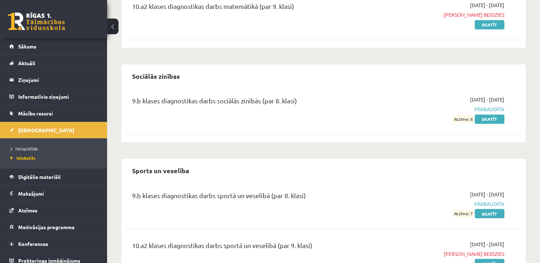
scroll to position [1194, 0]
